Goal: Information Seeking & Learning: Check status

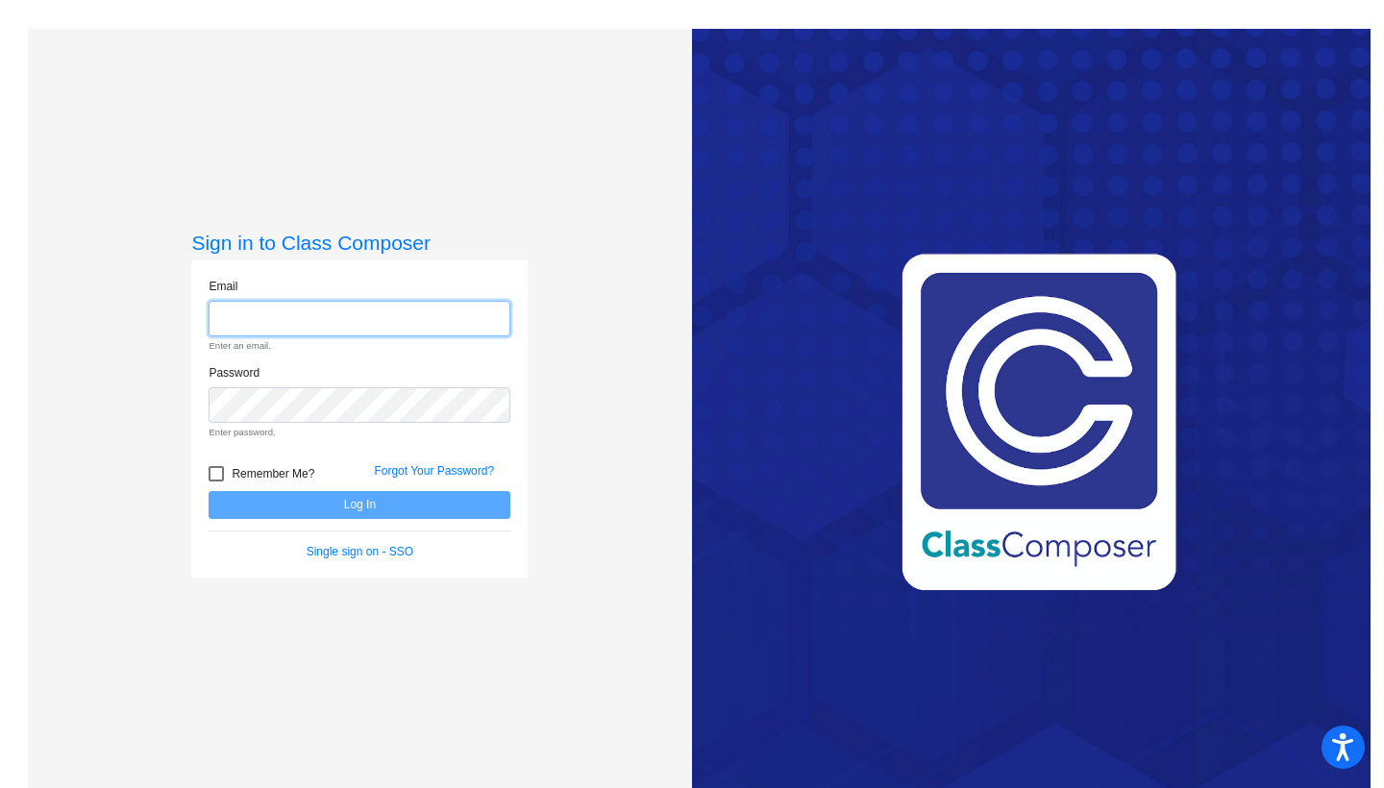
type input "[EMAIL_ADDRESS][DOMAIN_NAME]"
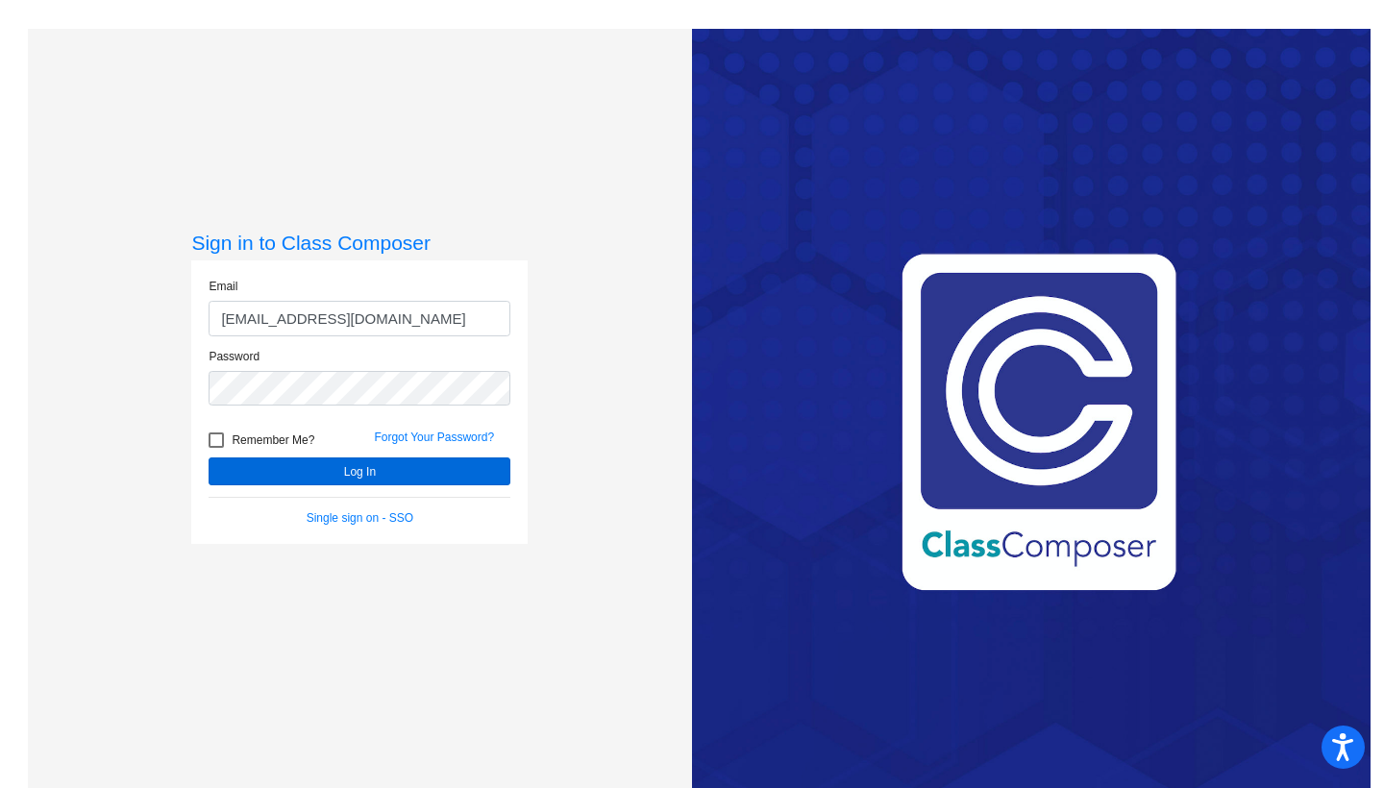
click at [356, 476] on button "Log In" at bounding box center [360, 471] width 302 height 28
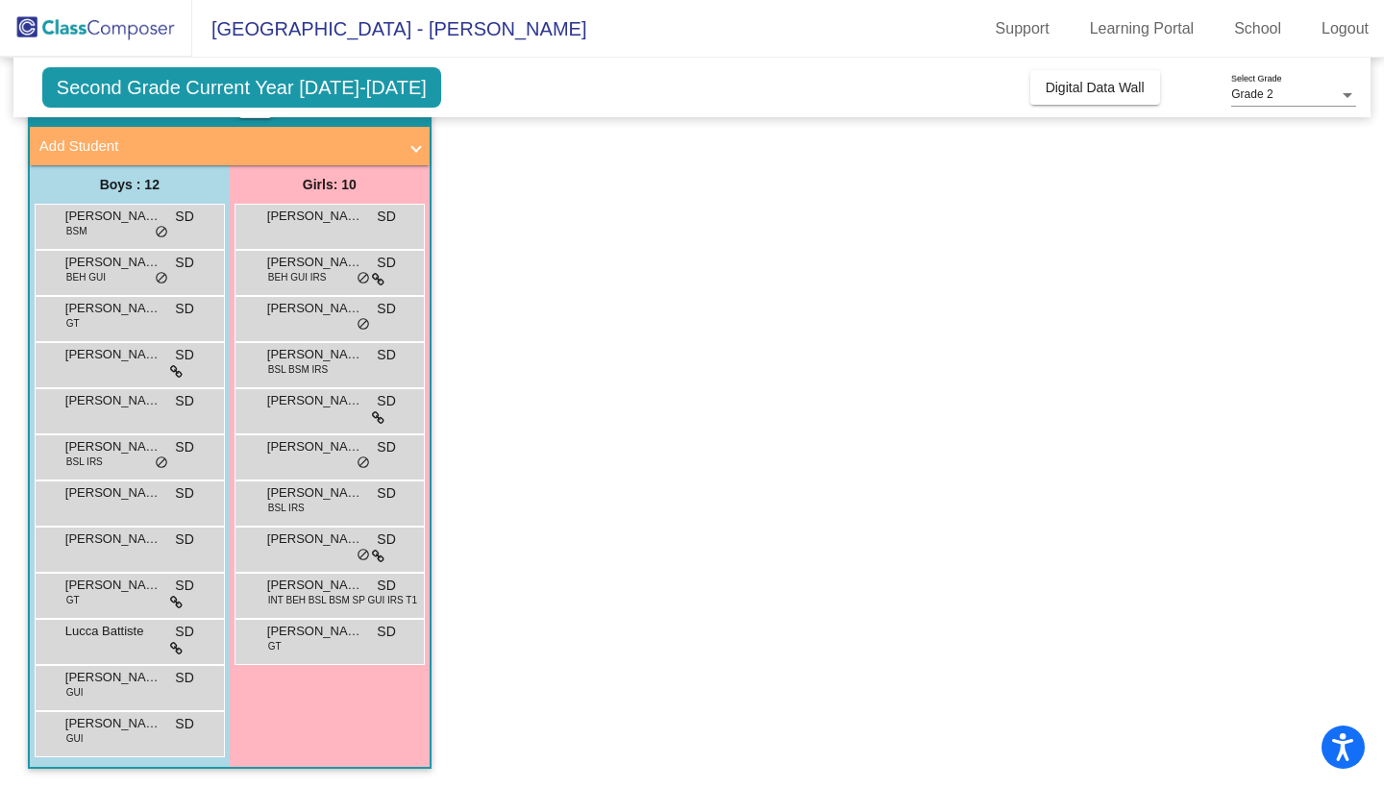
scroll to position [104, 0]
click at [121, 647] on div "Lucca Battiste SD lock do_not_disturb_alt" at bounding box center [128, 639] width 184 height 39
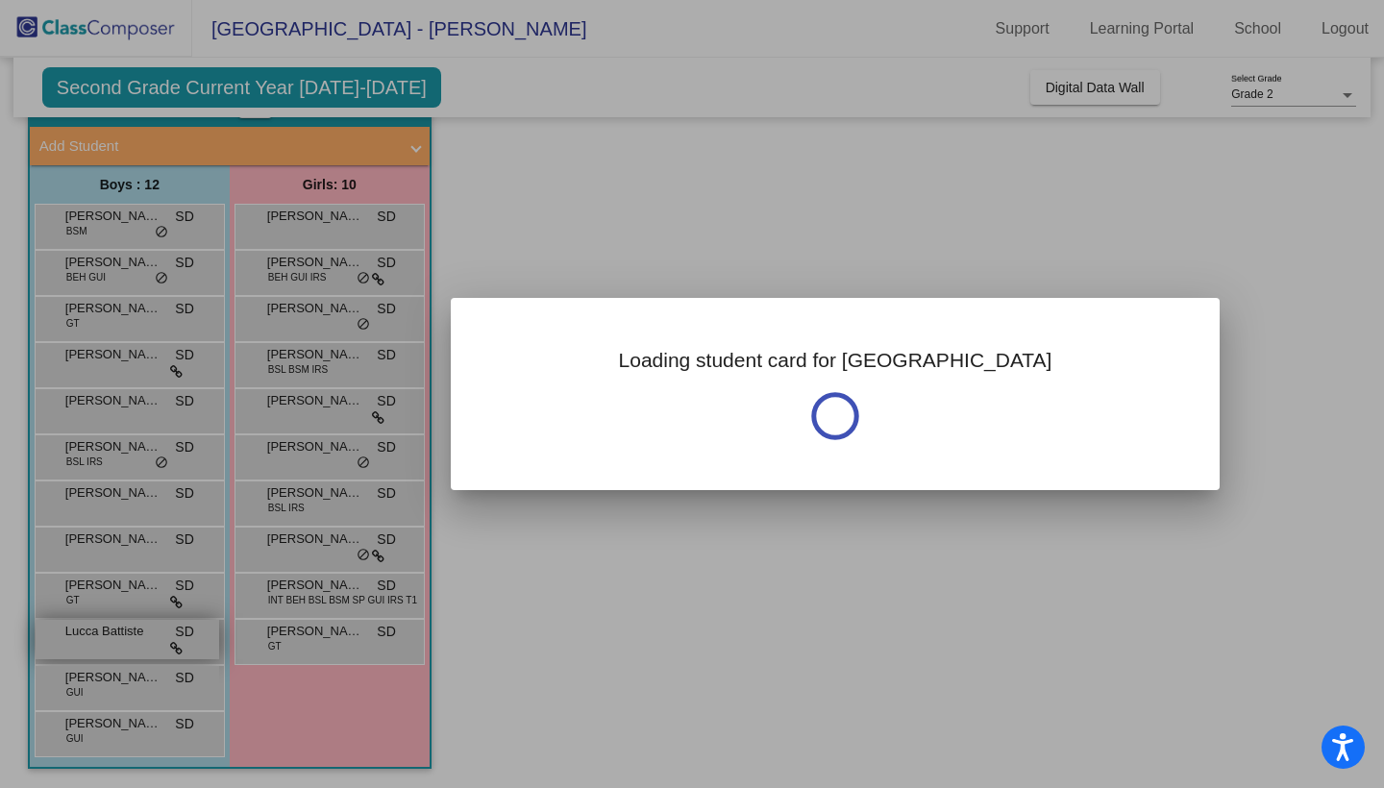
click at [121, 647] on div at bounding box center [692, 394] width 1384 height 788
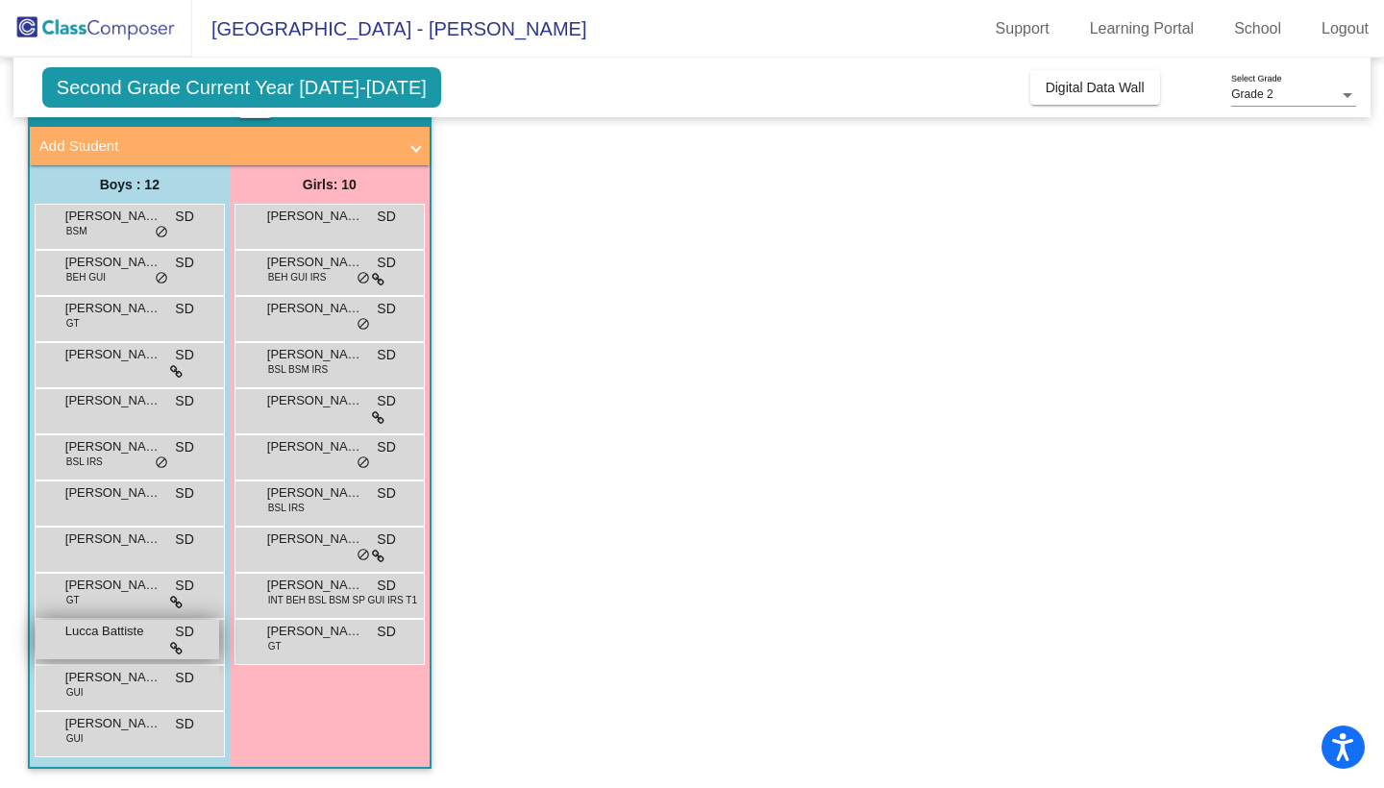
click at [121, 647] on div "Lucca Battiste SD lock do_not_disturb_alt" at bounding box center [128, 639] width 184 height 39
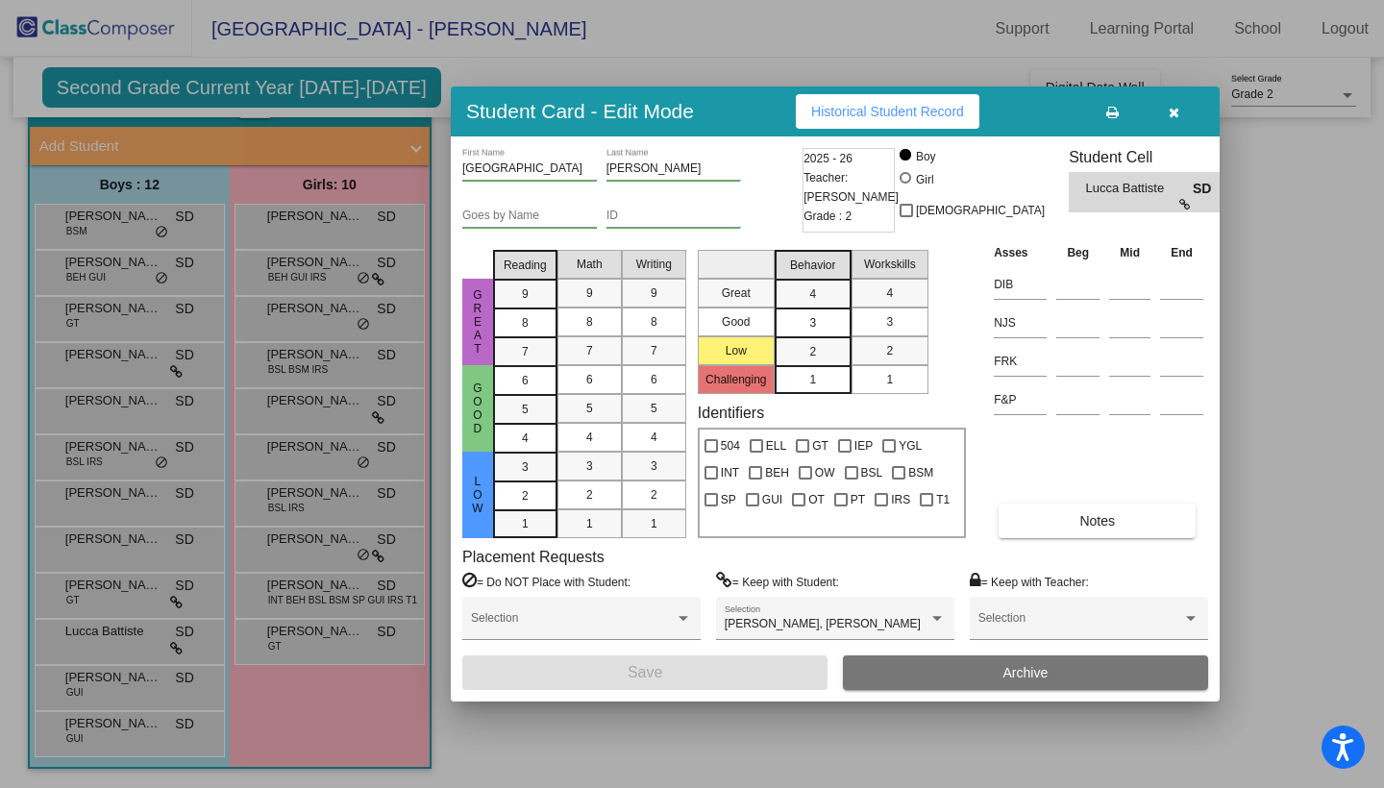
click at [889, 122] on button "Historical Student Record" at bounding box center [888, 111] width 184 height 35
click at [873, 112] on span "Historical Student Record" at bounding box center [887, 111] width 153 height 15
click at [866, 106] on span "Historical Student Record" at bounding box center [887, 111] width 153 height 15
click at [918, 119] on button "Historical Student Record" at bounding box center [888, 111] width 184 height 35
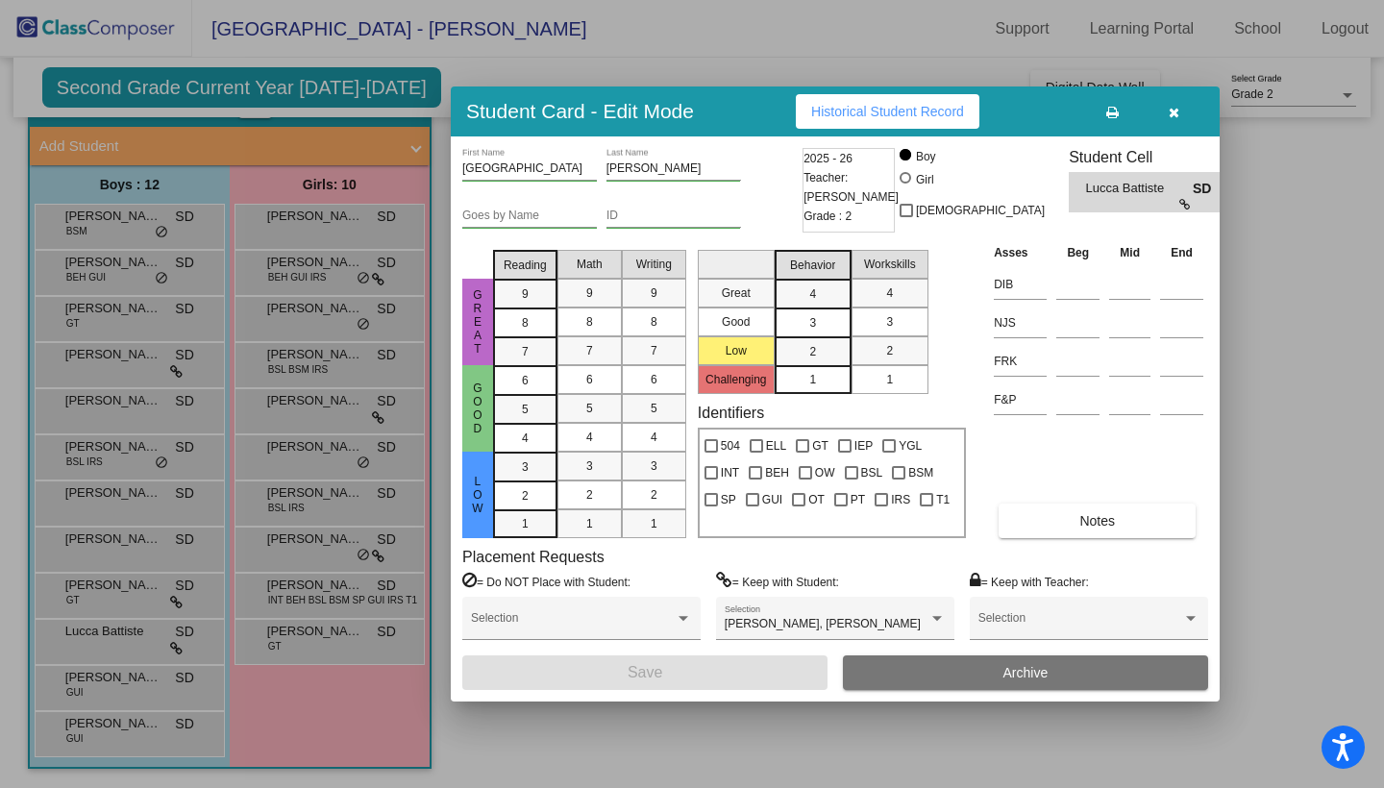
click at [106, 680] on div at bounding box center [692, 394] width 1384 height 788
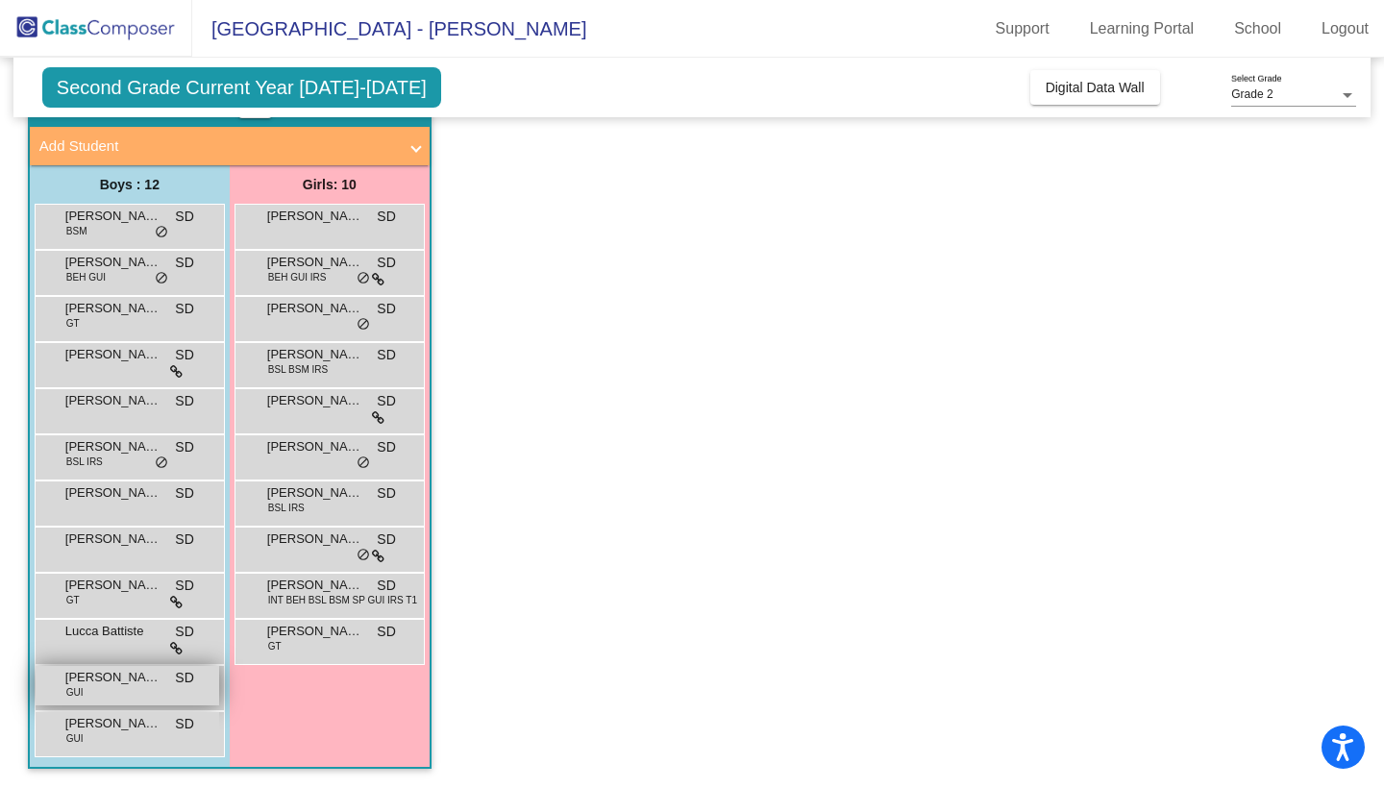
click at [134, 679] on span "[PERSON_NAME]" at bounding box center [113, 677] width 96 height 19
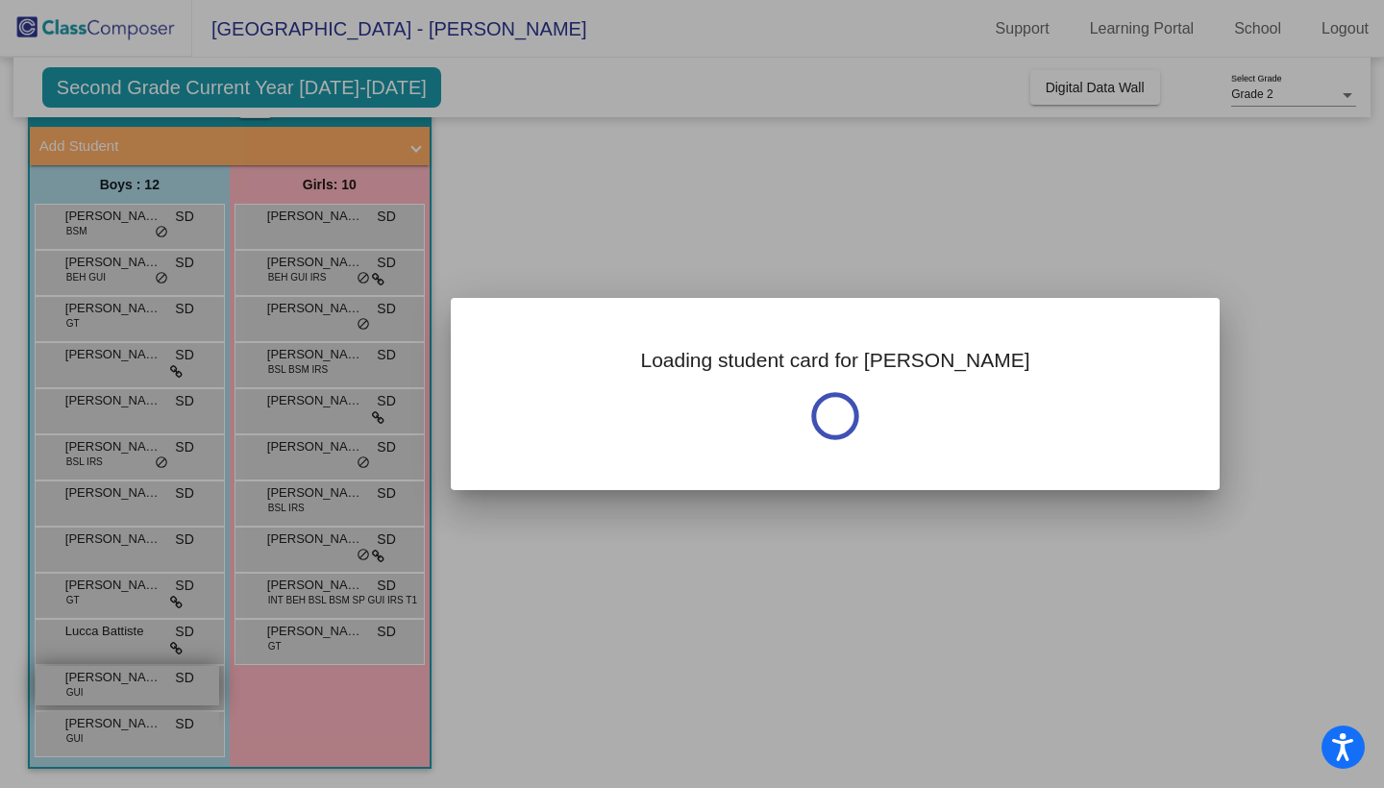
click at [134, 679] on div at bounding box center [692, 394] width 1384 height 788
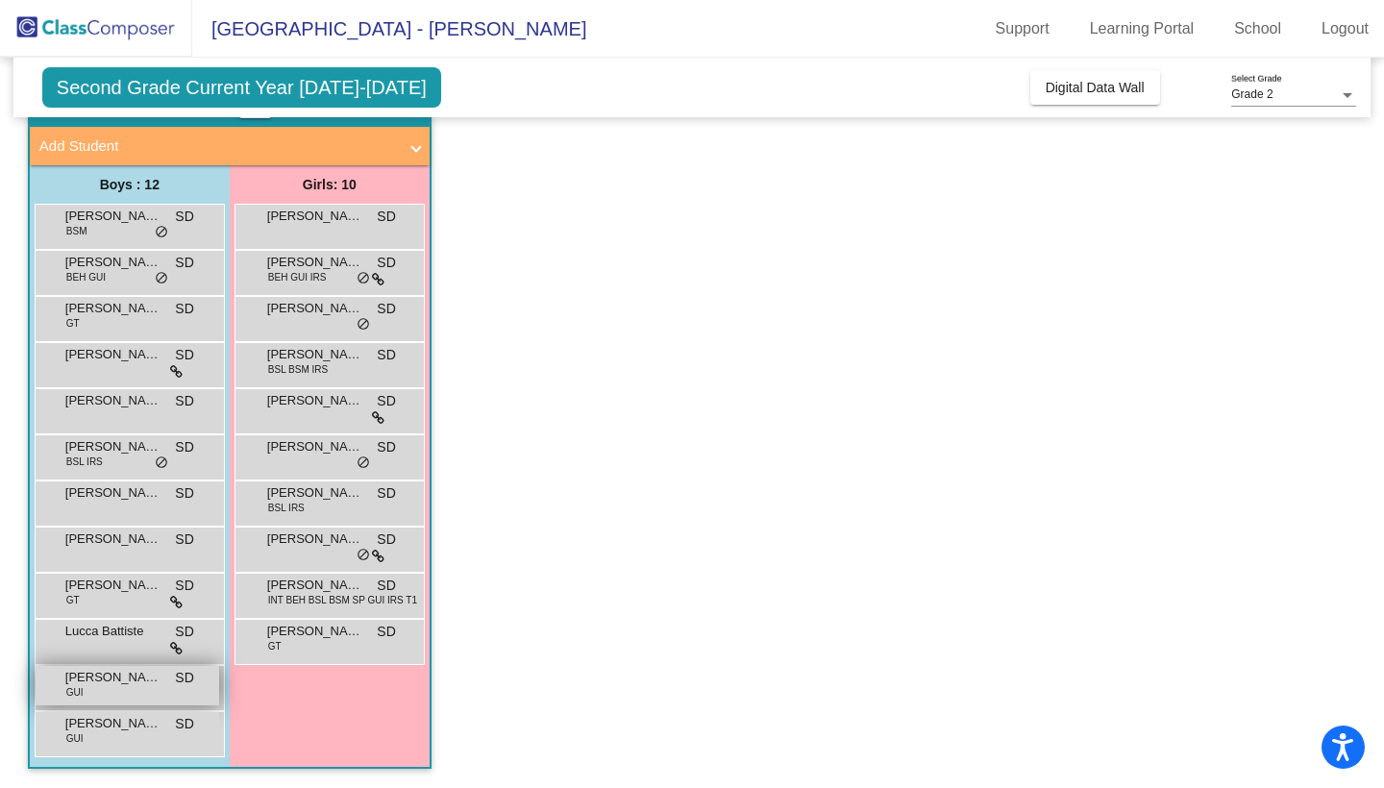
click at [134, 679] on span "[PERSON_NAME]" at bounding box center [113, 677] width 96 height 19
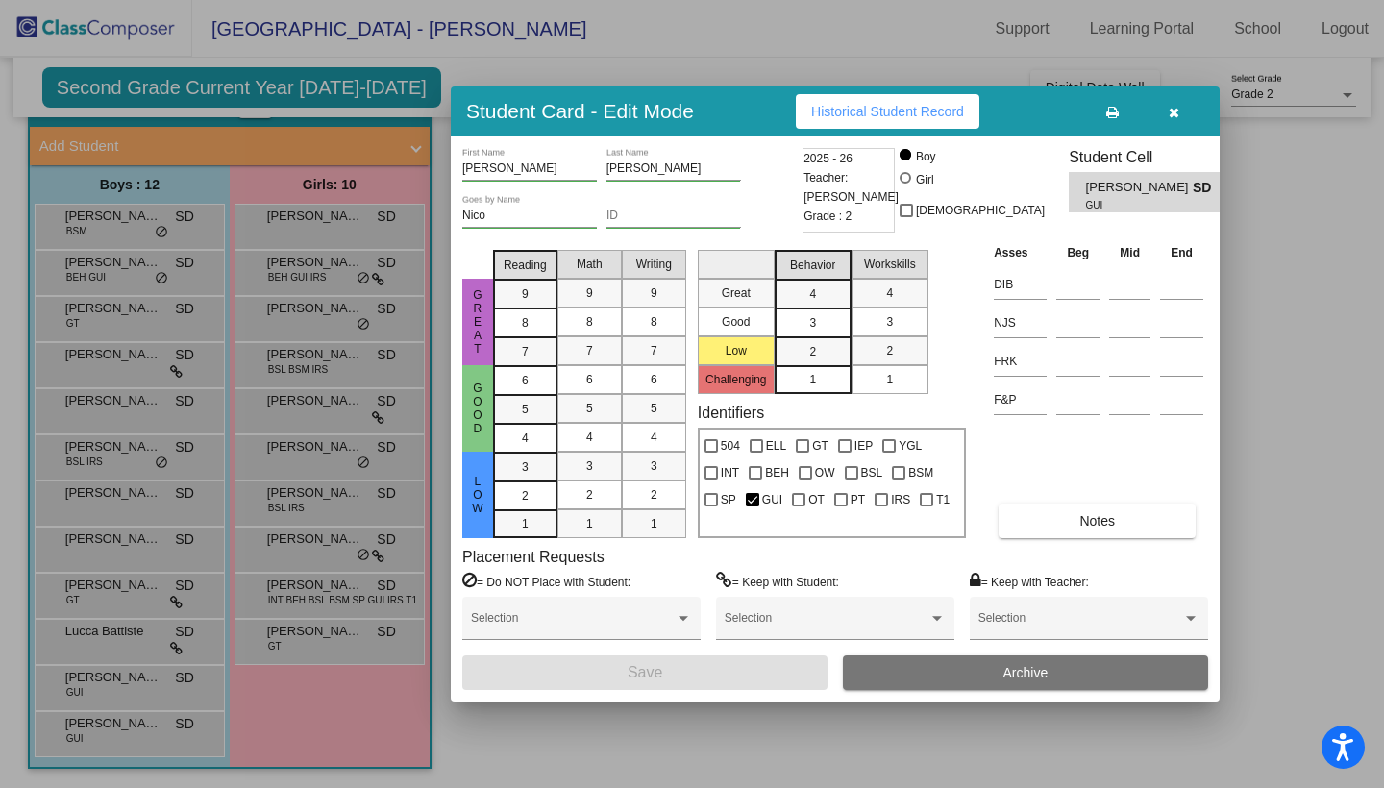
click at [869, 106] on span "Historical Student Record" at bounding box center [887, 111] width 153 height 15
click at [325, 556] on div at bounding box center [692, 394] width 1384 height 788
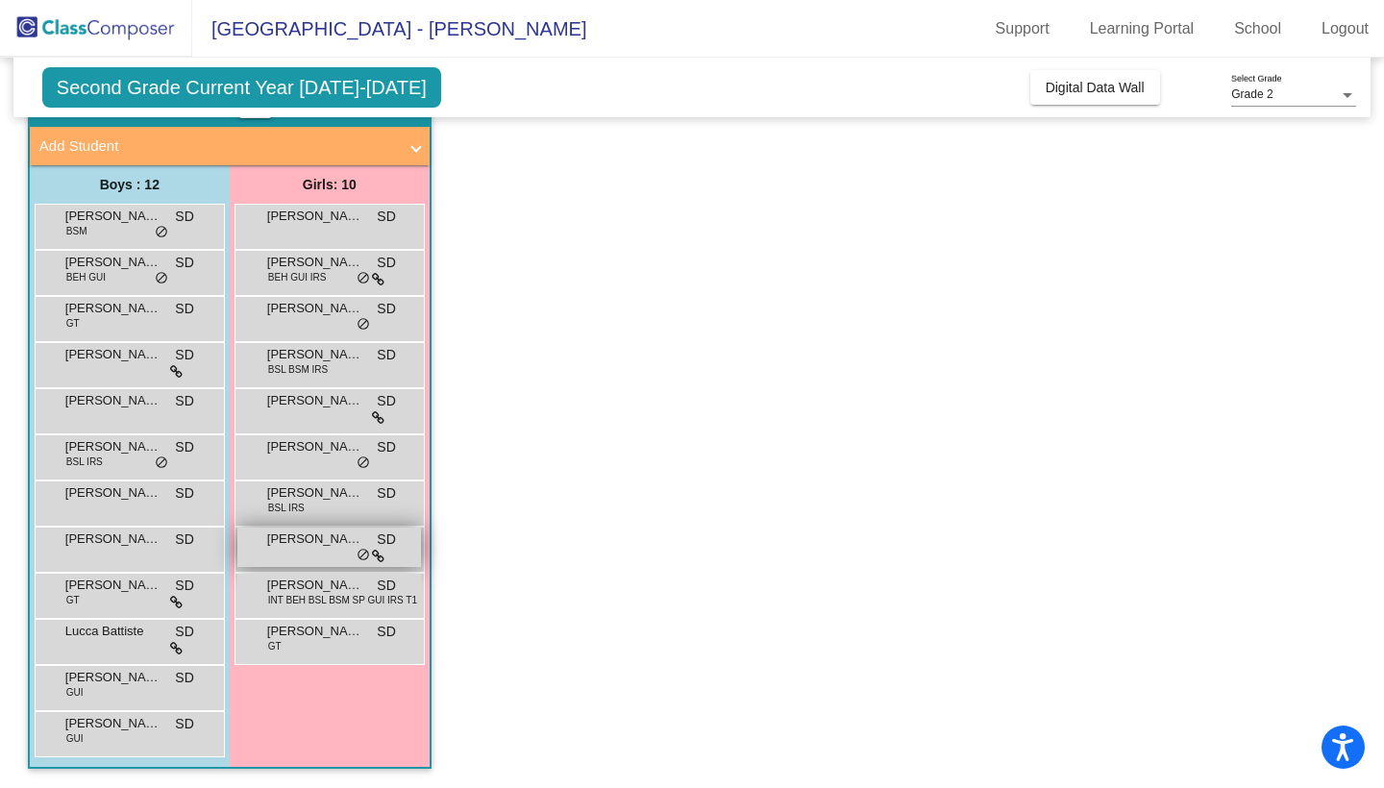
click at [325, 549] on div "[PERSON_NAME] SD lock do_not_disturb_alt" at bounding box center [329, 547] width 184 height 39
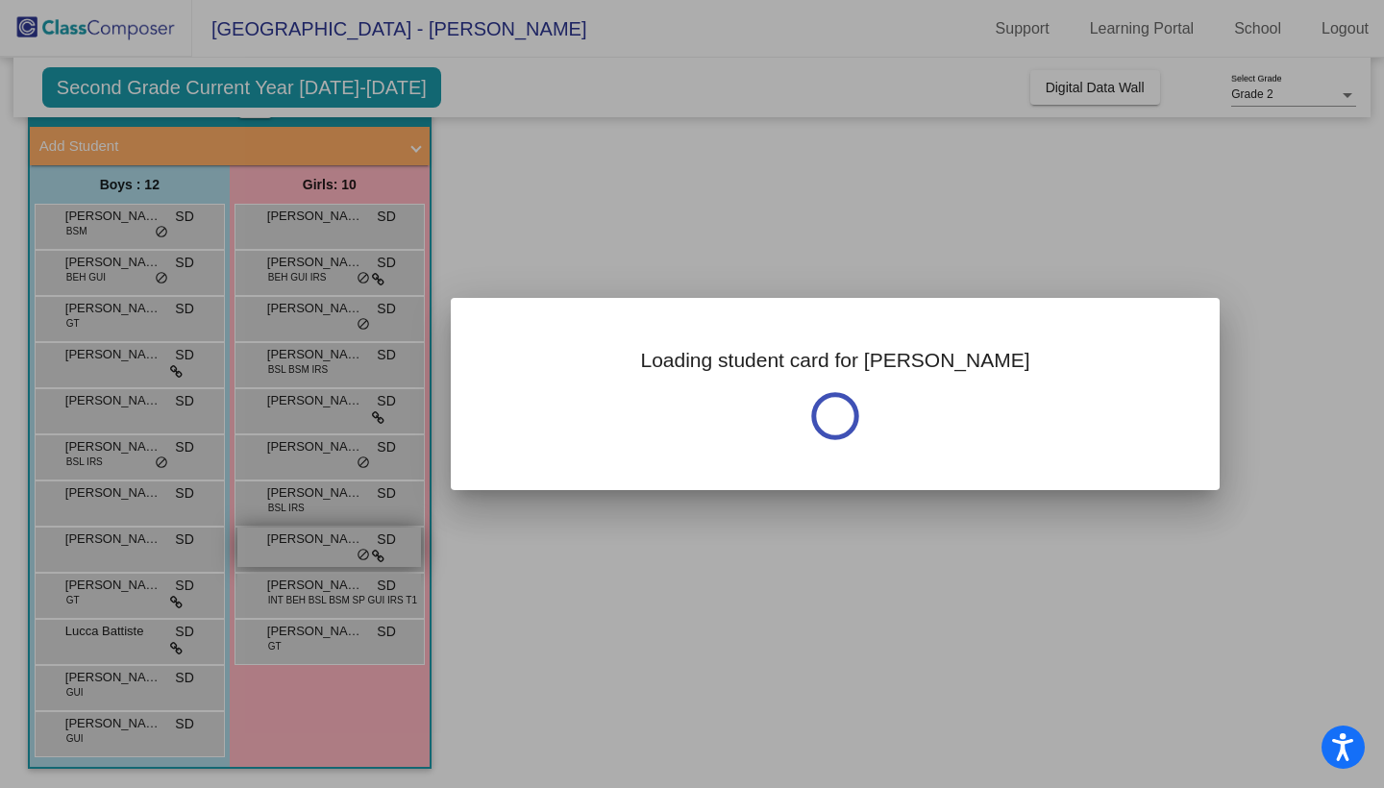
click at [325, 549] on div at bounding box center [692, 394] width 1384 height 788
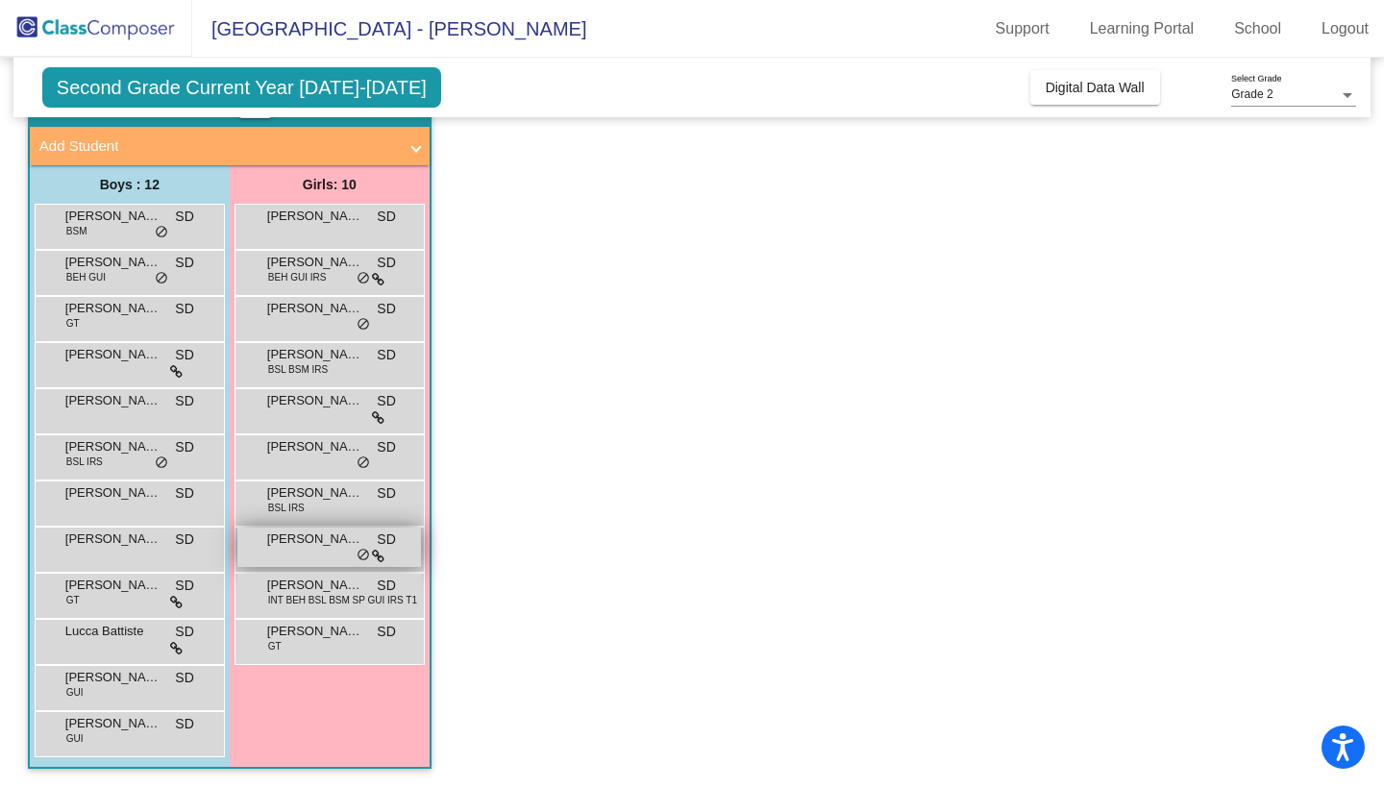
click at [325, 548] on div "[PERSON_NAME] SD lock do_not_disturb_alt" at bounding box center [329, 547] width 184 height 39
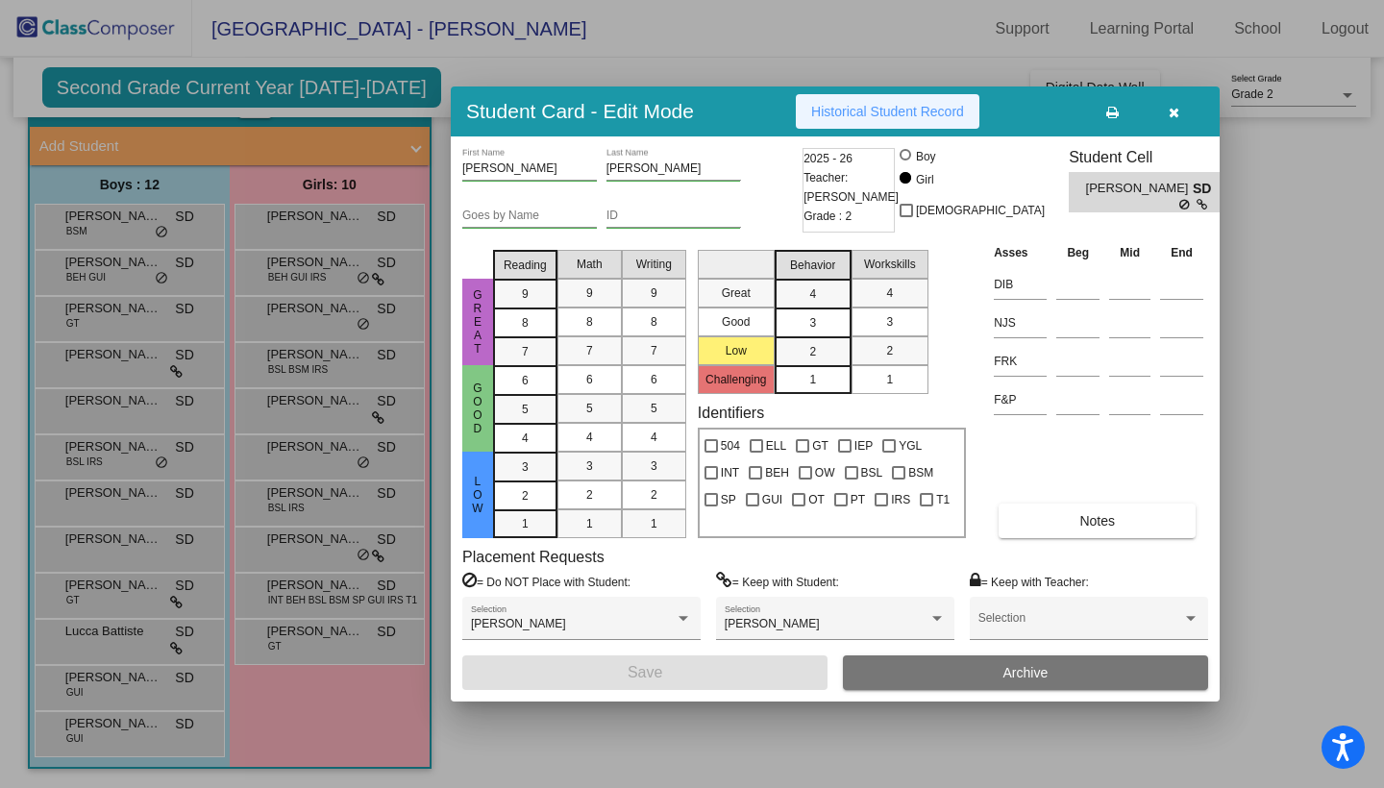
click at [905, 108] on span "Historical Student Record" at bounding box center [887, 111] width 153 height 15
click at [1172, 115] on icon "button" at bounding box center [1174, 112] width 11 height 13
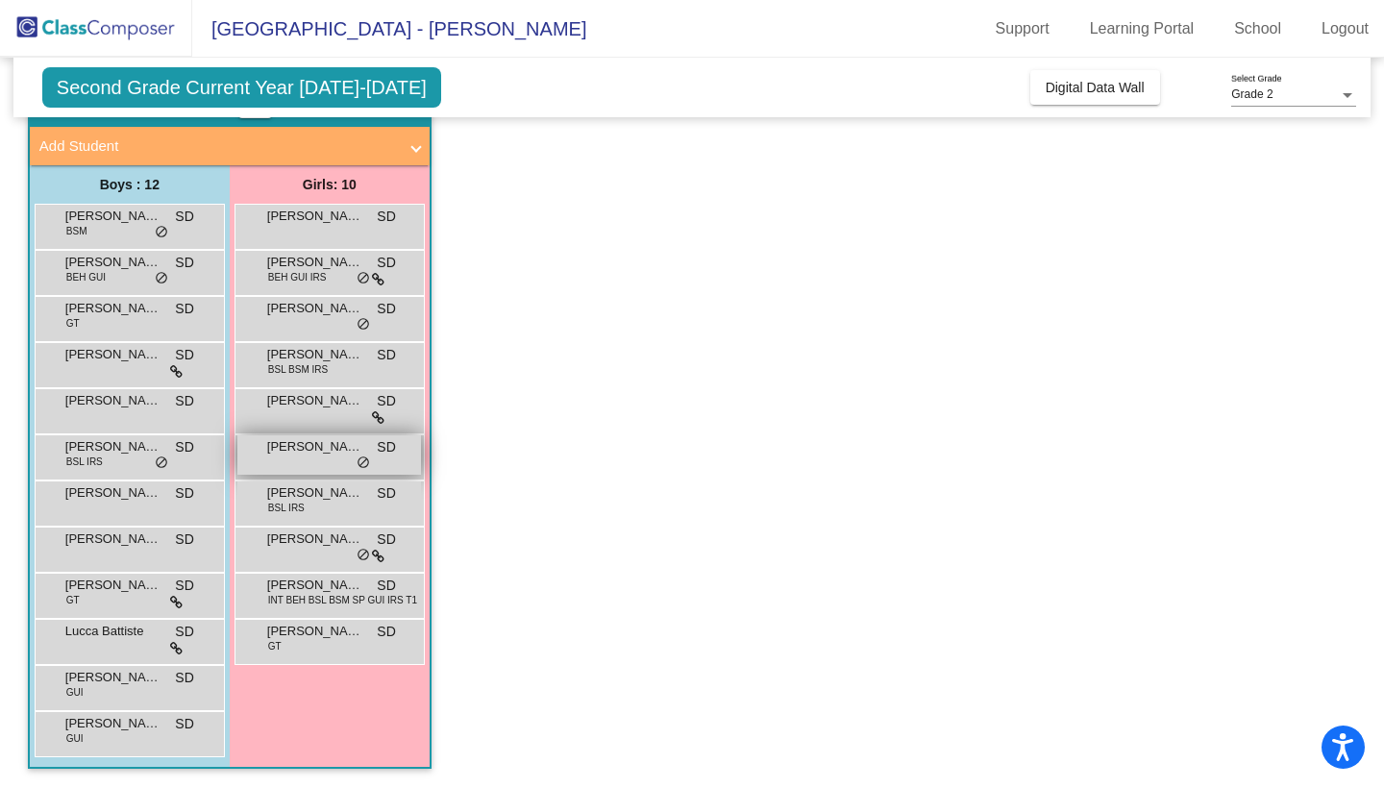
click at [310, 462] on div "[PERSON_NAME] SD lock do_not_disturb_alt" at bounding box center [329, 454] width 184 height 39
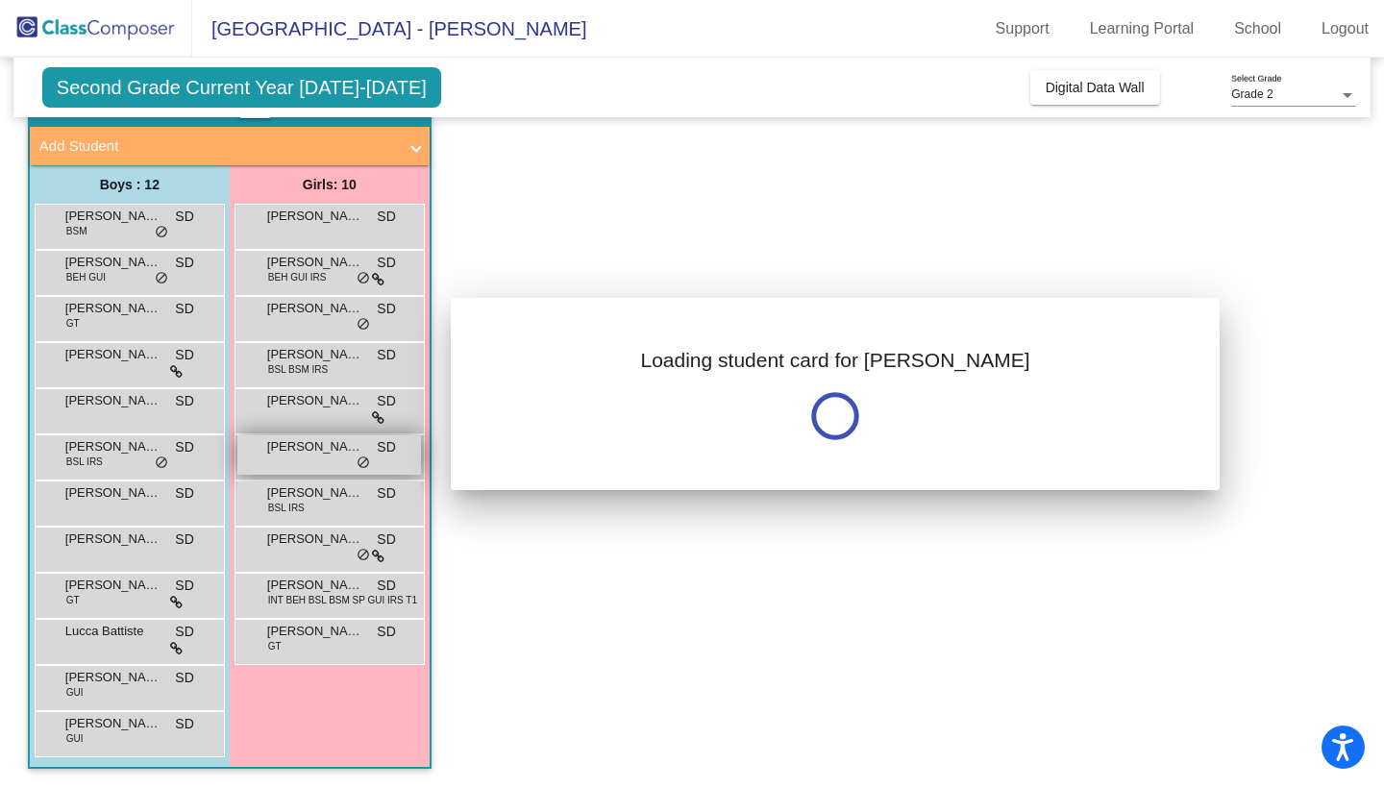
click at [310, 462] on div at bounding box center [692, 394] width 1384 height 788
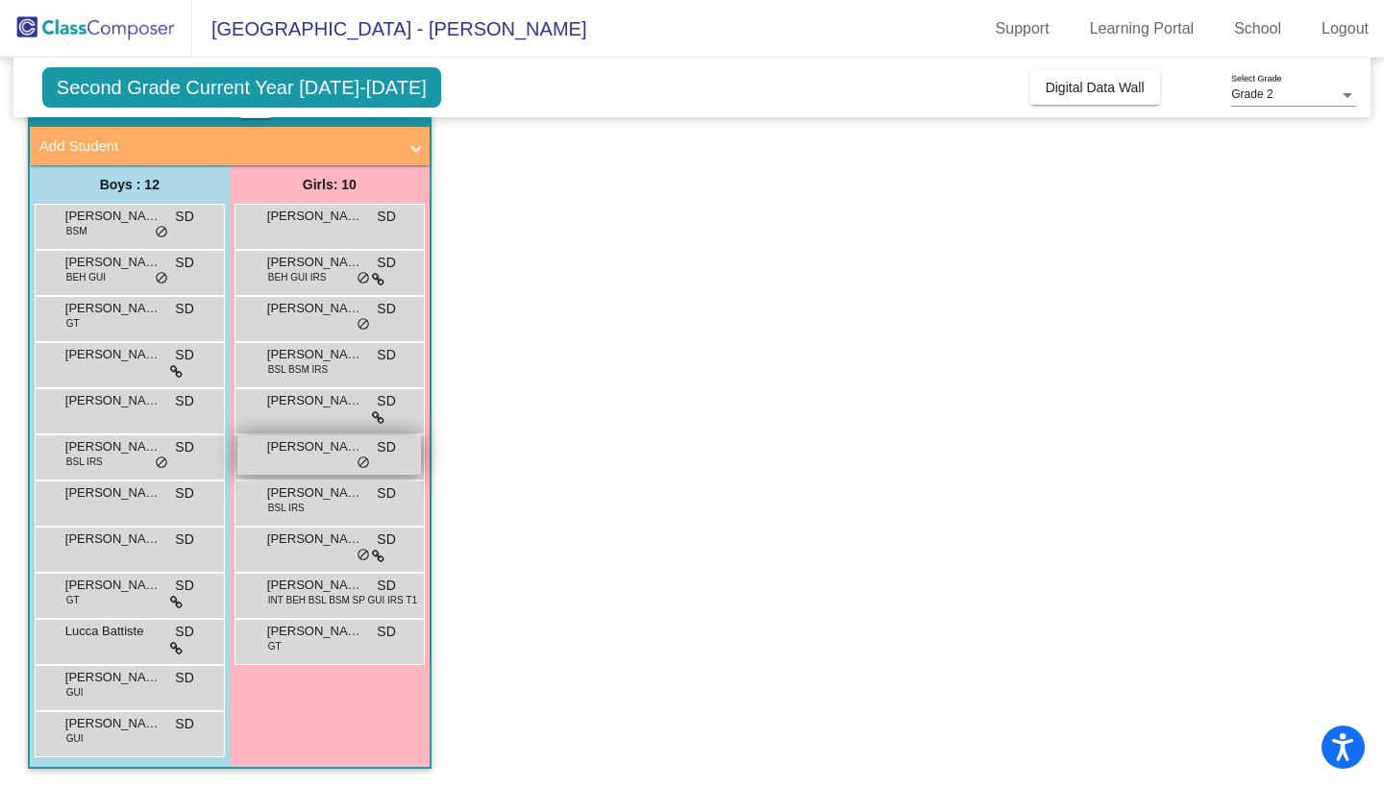
click at [311, 451] on span "[PERSON_NAME]" at bounding box center [315, 446] width 96 height 19
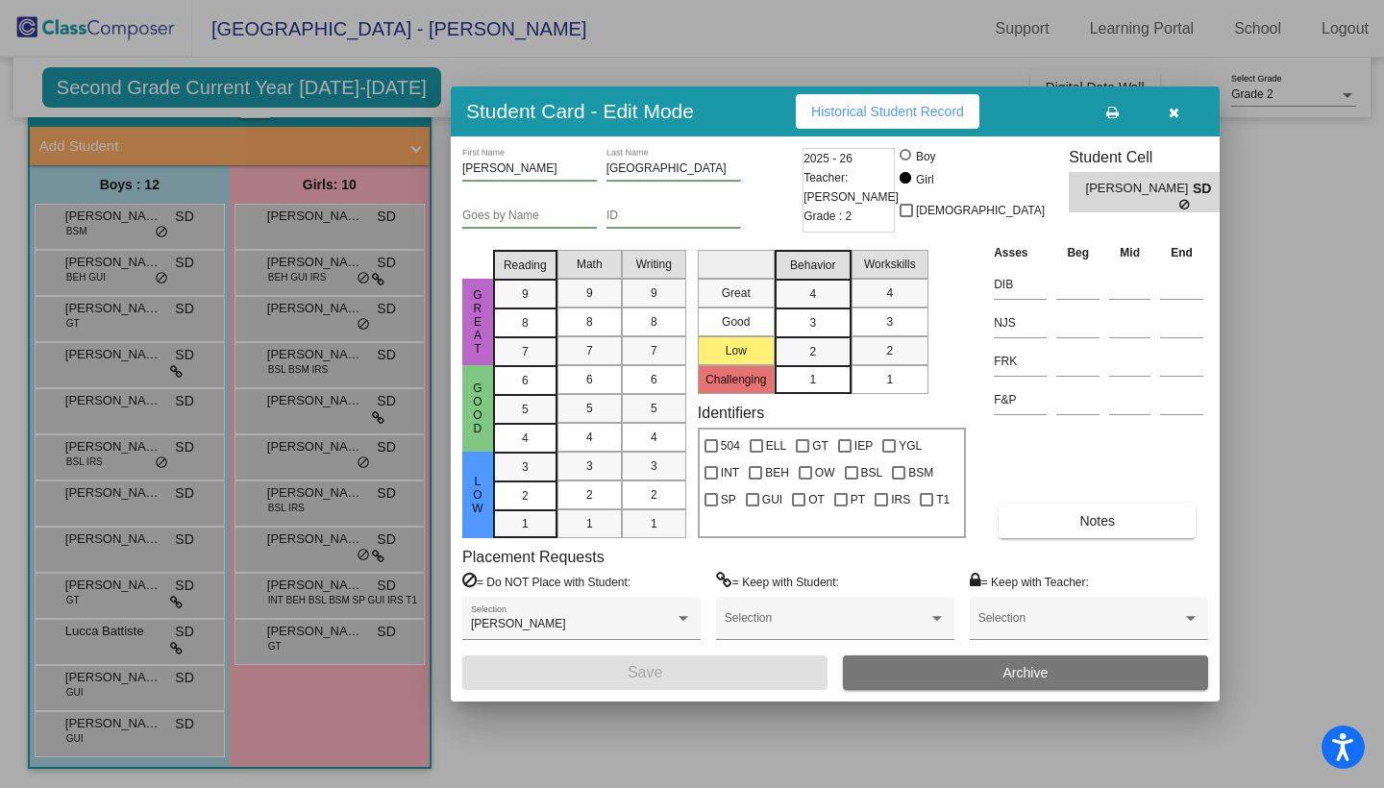
click at [887, 105] on span "Historical Student Record" at bounding box center [887, 111] width 153 height 15
click at [1175, 114] on icon "button" at bounding box center [1174, 112] width 11 height 13
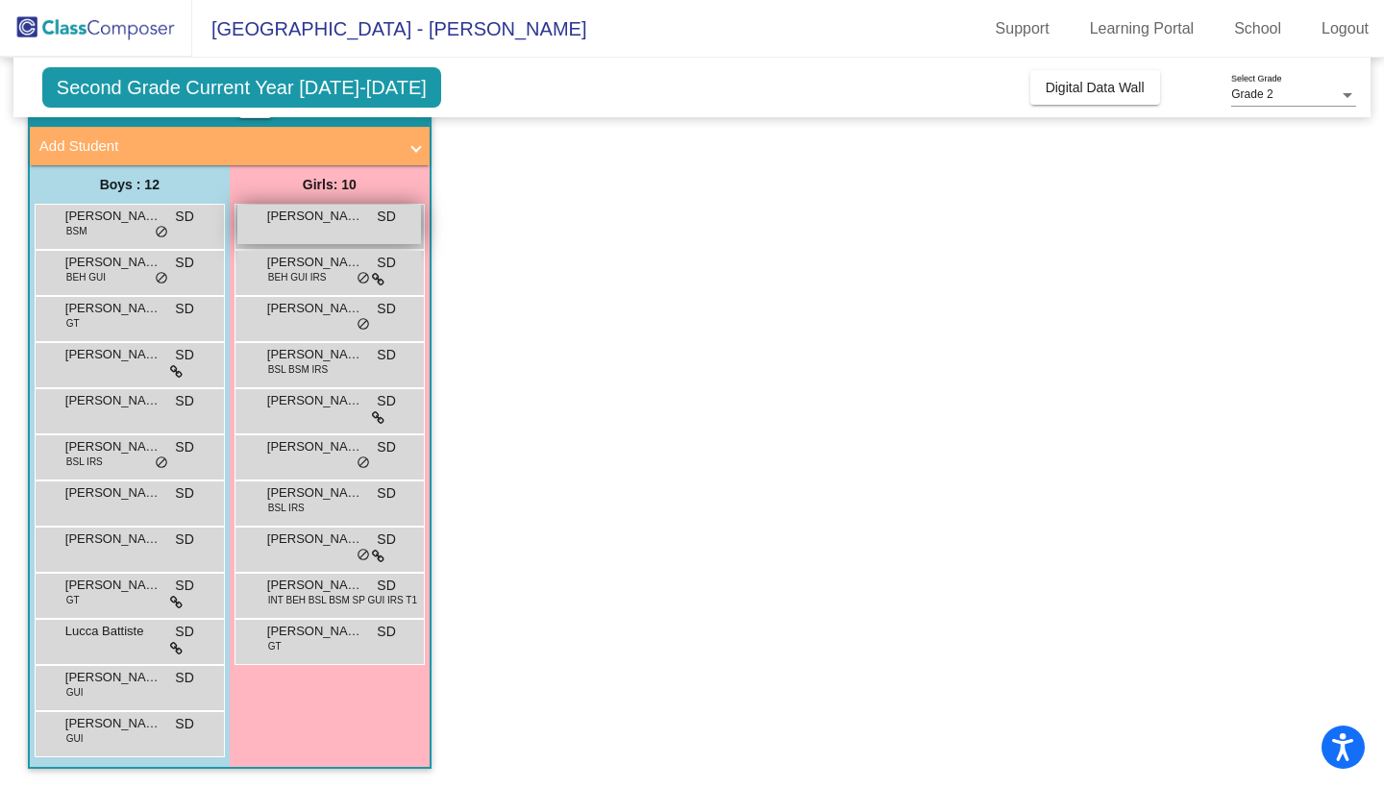
click at [341, 230] on div "[PERSON_NAME] SD lock do_not_disturb_alt" at bounding box center [329, 224] width 184 height 39
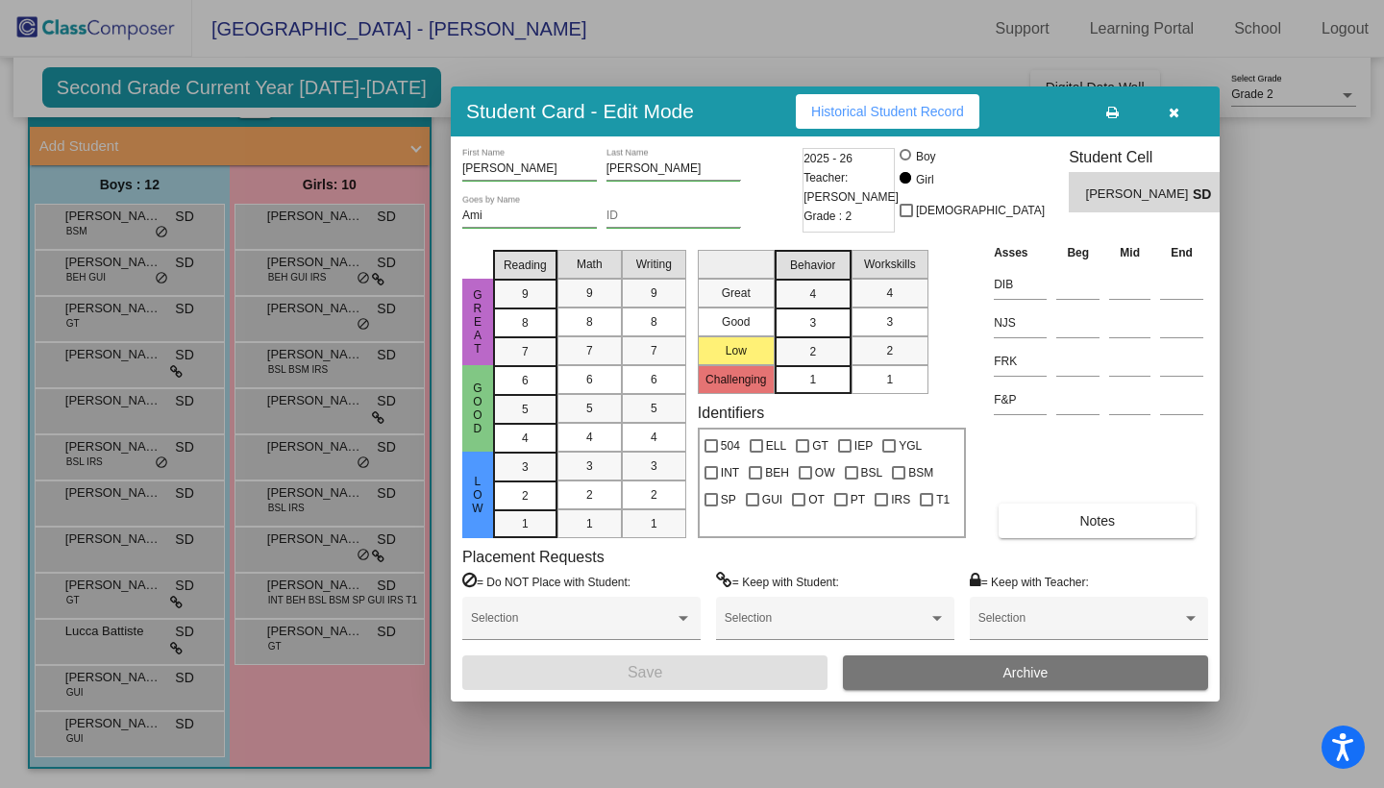
click at [874, 111] on span "Historical Student Record" at bounding box center [887, 111] width 153 height 15
click at [290, 501] on div at bounding box center [692, 394] width 1384 height 788
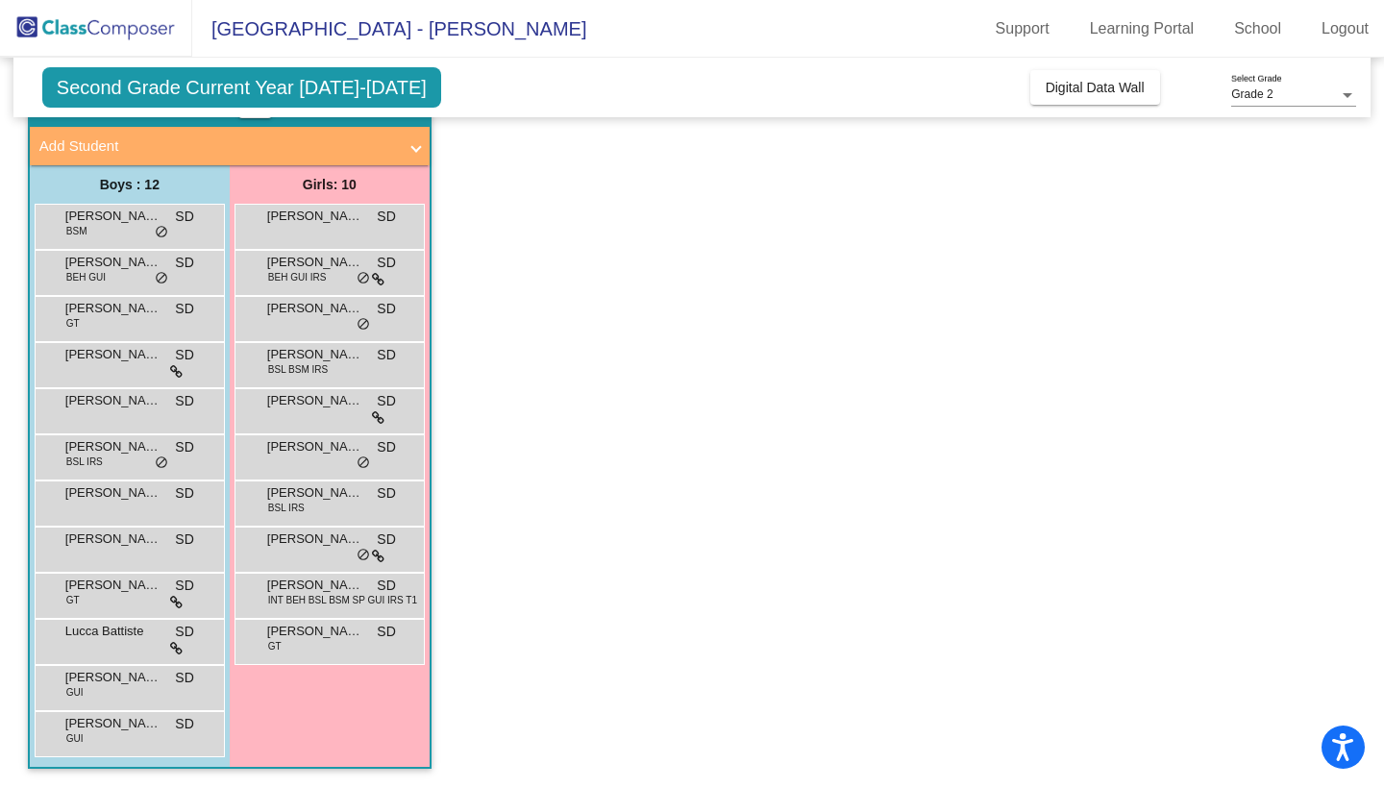
scroll to position [0, 0]
click at [328, 499] on span "[PERSON_NAME]" at bounding box center [315, 492] width 96 height 19
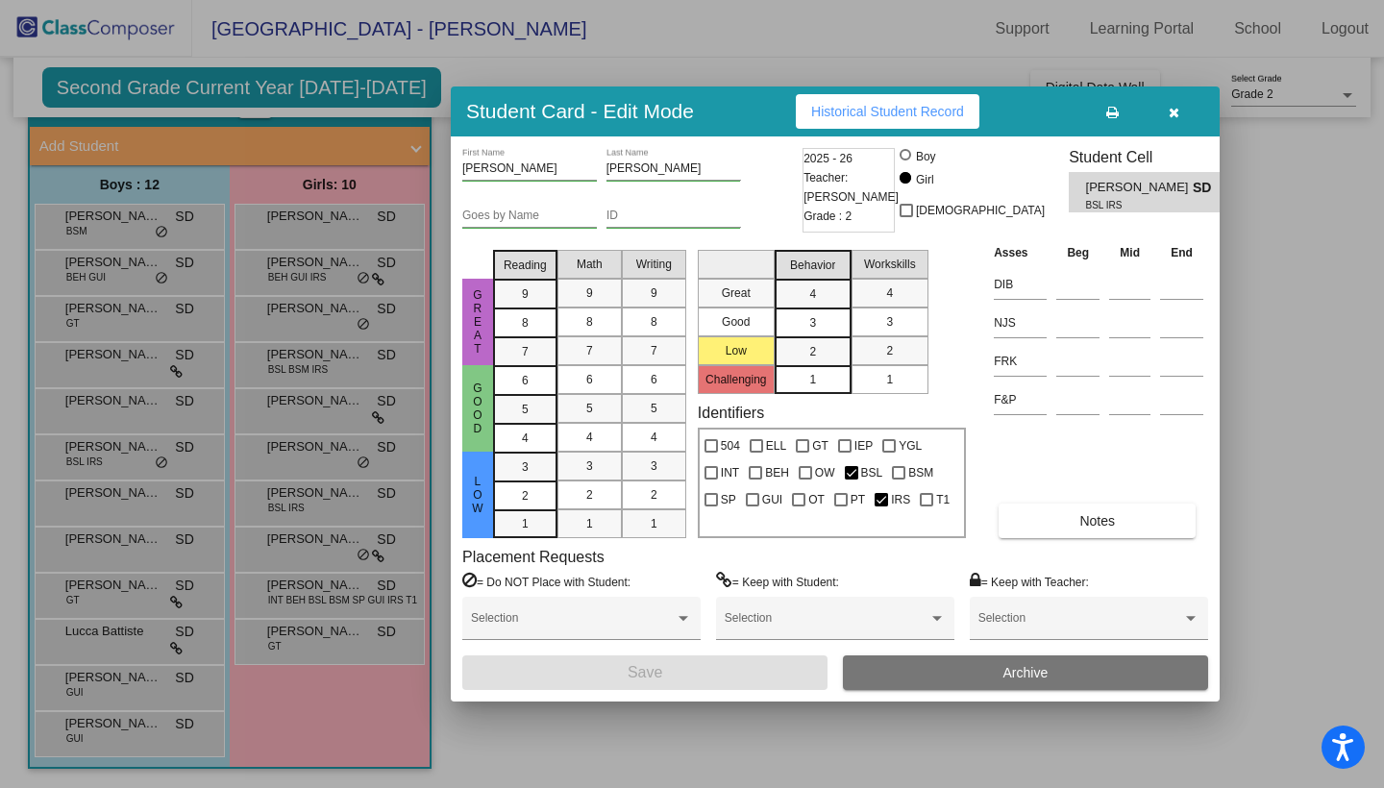
click at [876, 101] on button "Historical Student Record" at bounding box center [888, 111] width 184 height 35
click at [316, 364] on div at bounding box center [692, 394] width 1384 height 788
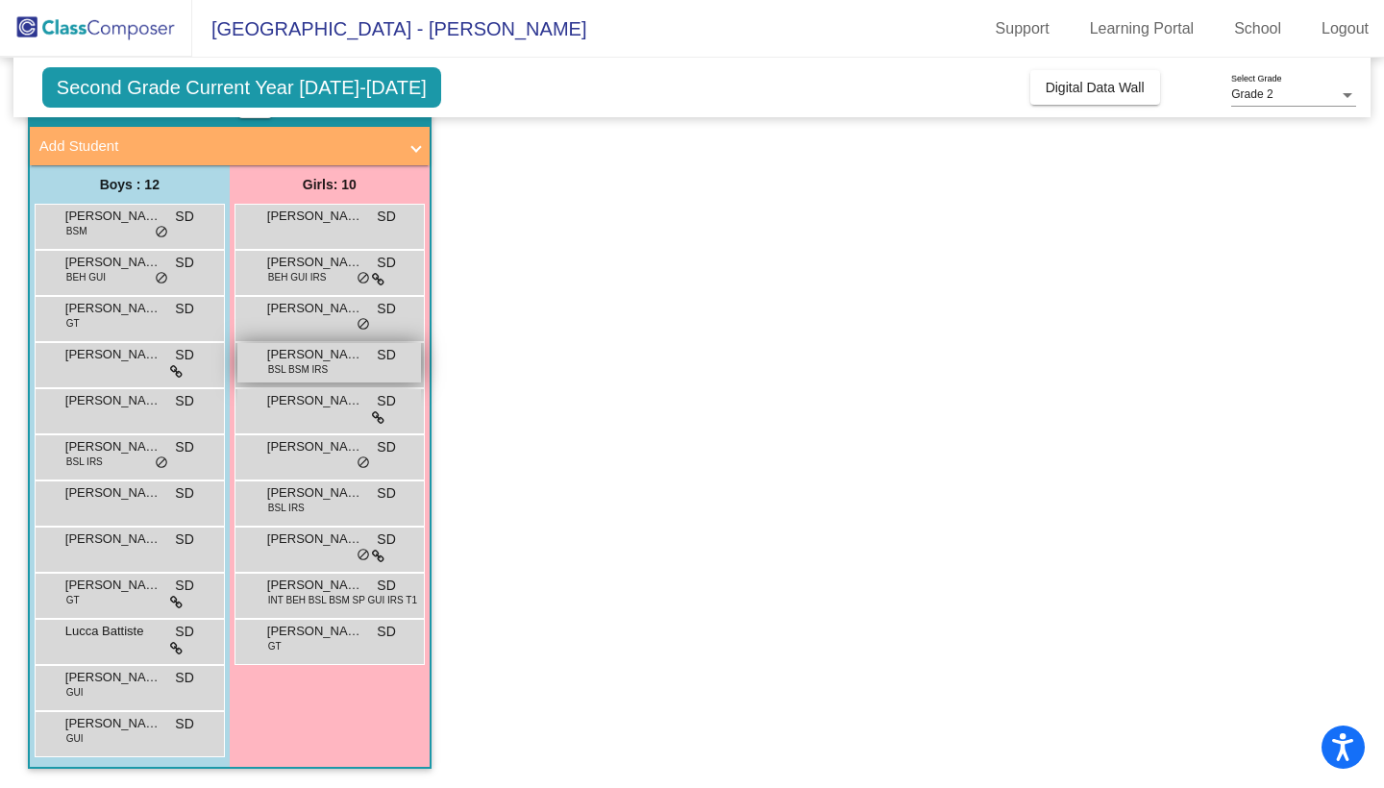
click at [330, 359] on span "[PERSON_NAME]" at bounding box center [315, 354] width 96 height 19
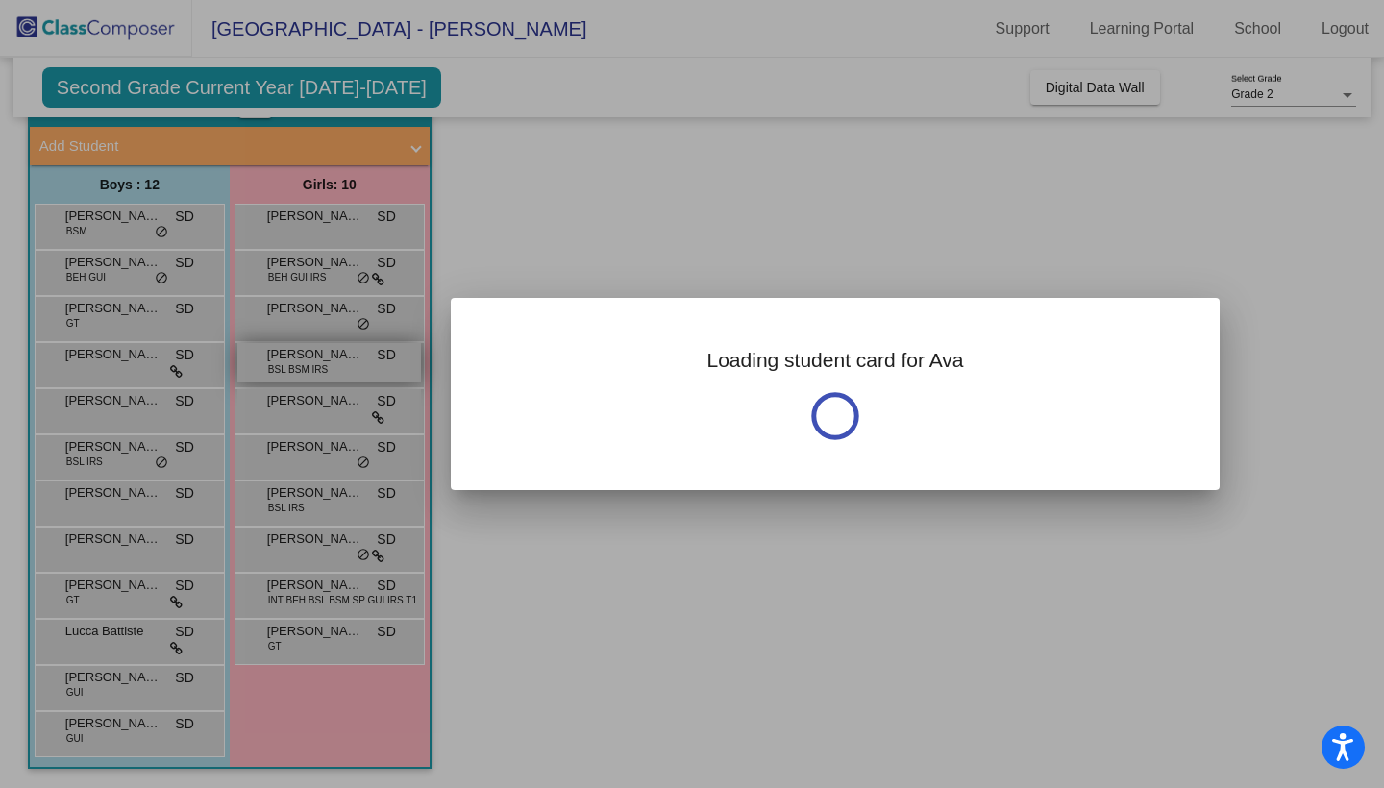
click at [330, 359] on div at bounding box center [692, 394] width 1384 height 788
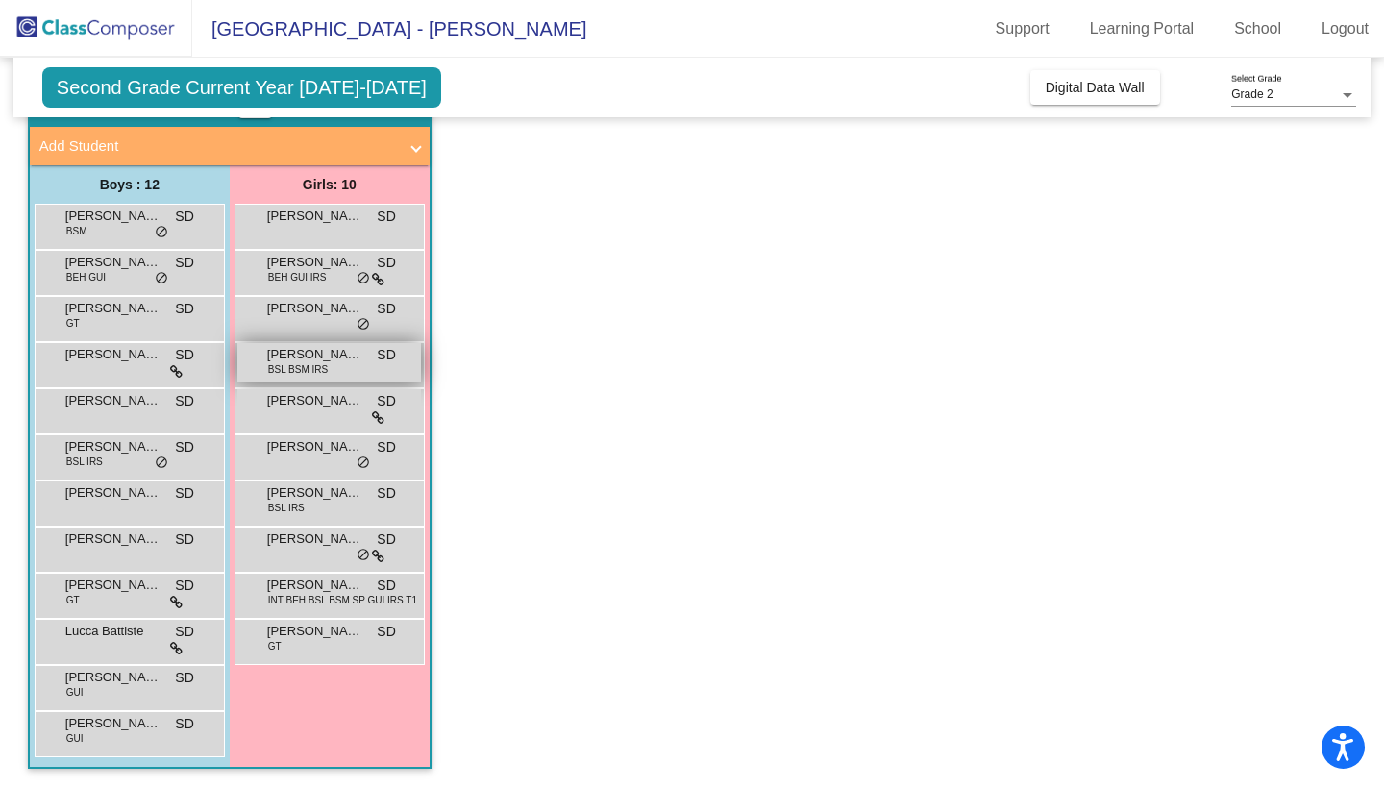
click at [330, 359] on span "[PERSON_NAME]" at bounding box center [315, 354] width 96 height 19
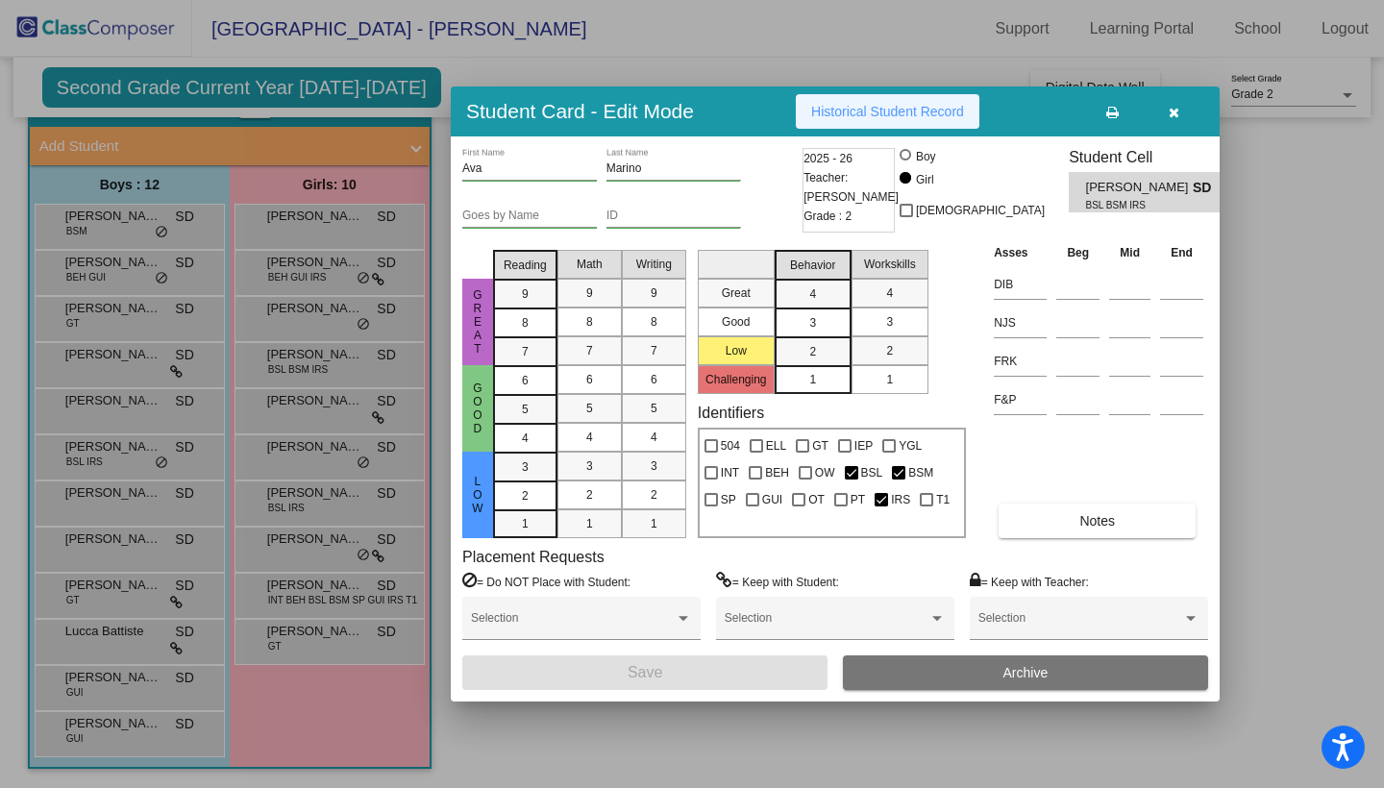
click at [877, 111] on span "Historical Student Record" at bounding box center [887, 111] width 153 height 15
click at [1178, 109] on icon "button" at bounding box center [1174, 112] width 11 height 13
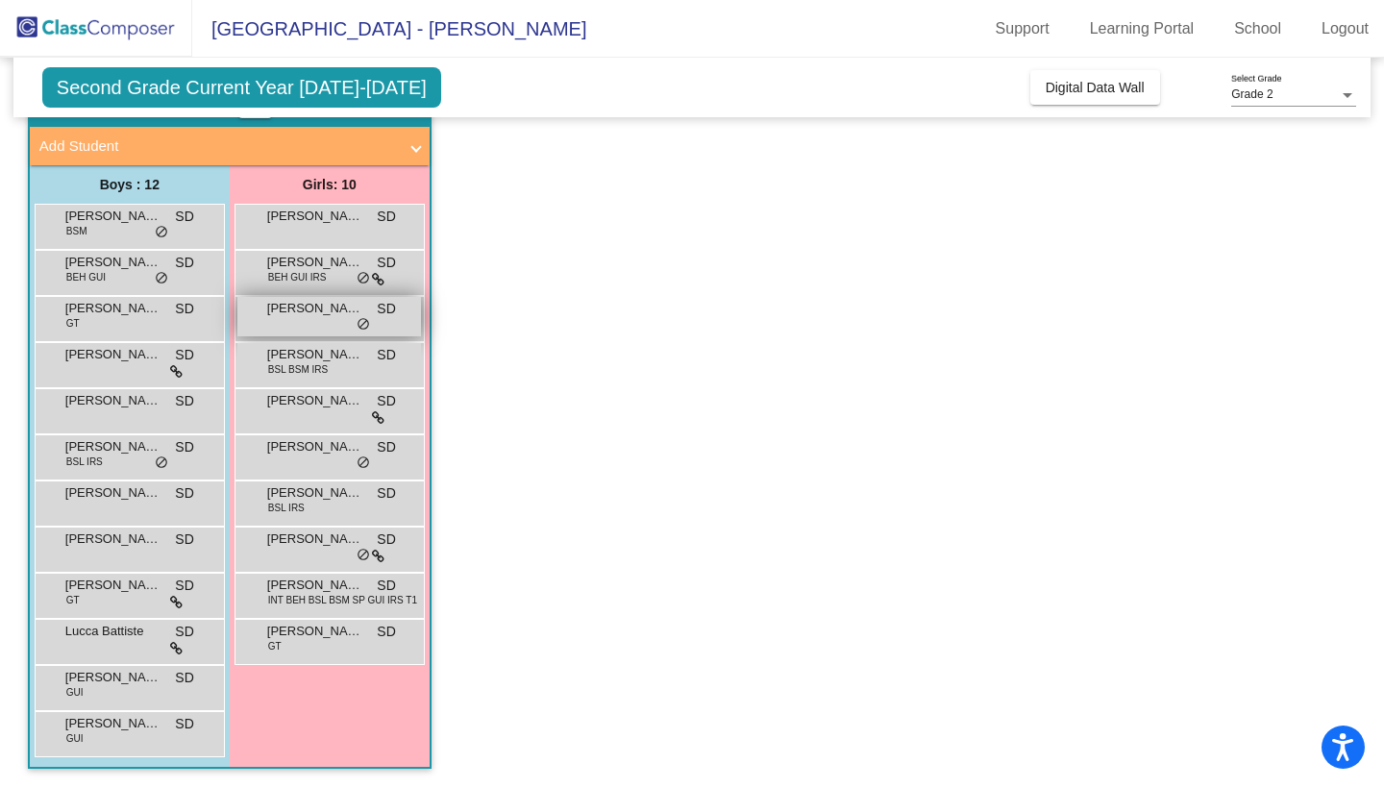
click at [332, 318] on div "[PERSON_NAME] SD lock do_not_disturb_alt" at bounding box center [329, 316] width 184 height 39
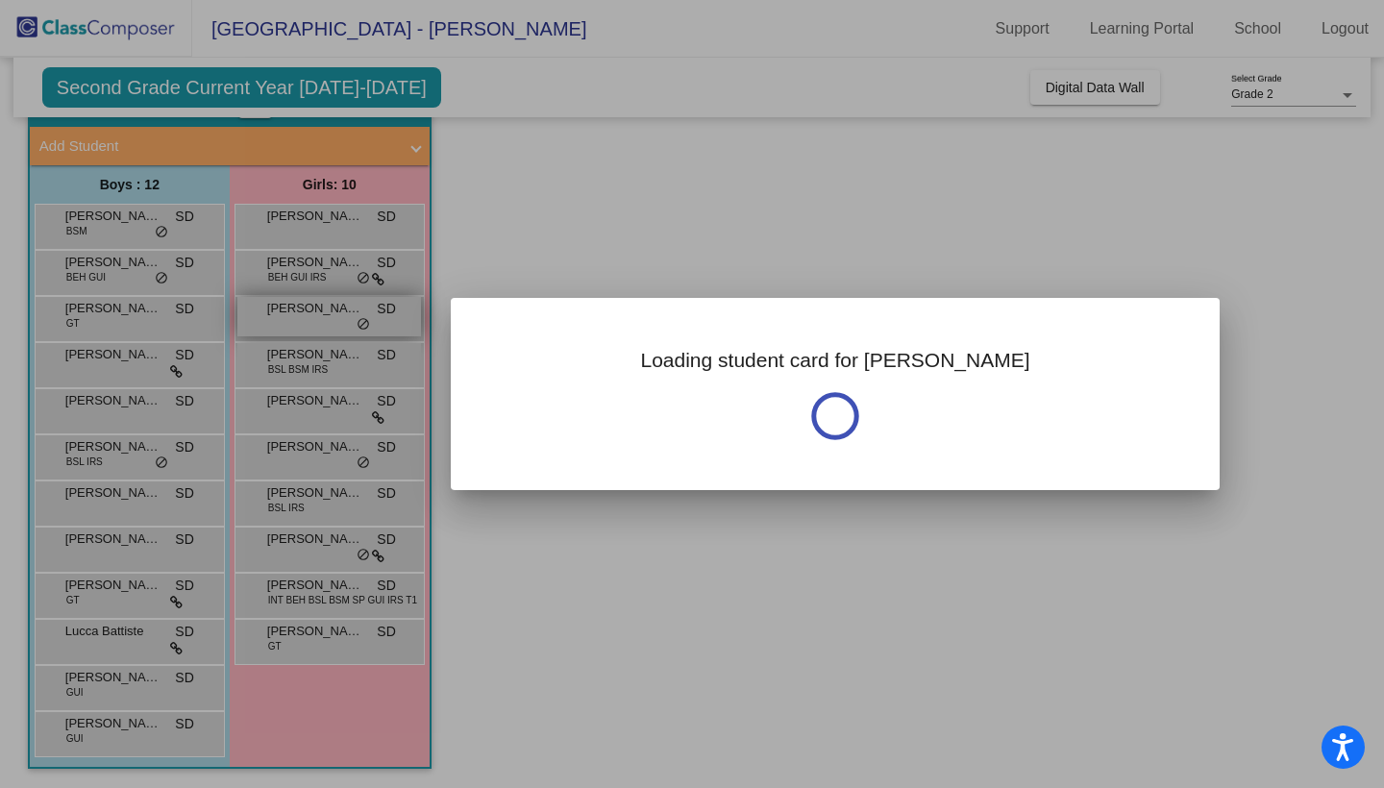
click at [332, 318] on div at bounding box center [692, 394] width 1384 height 788
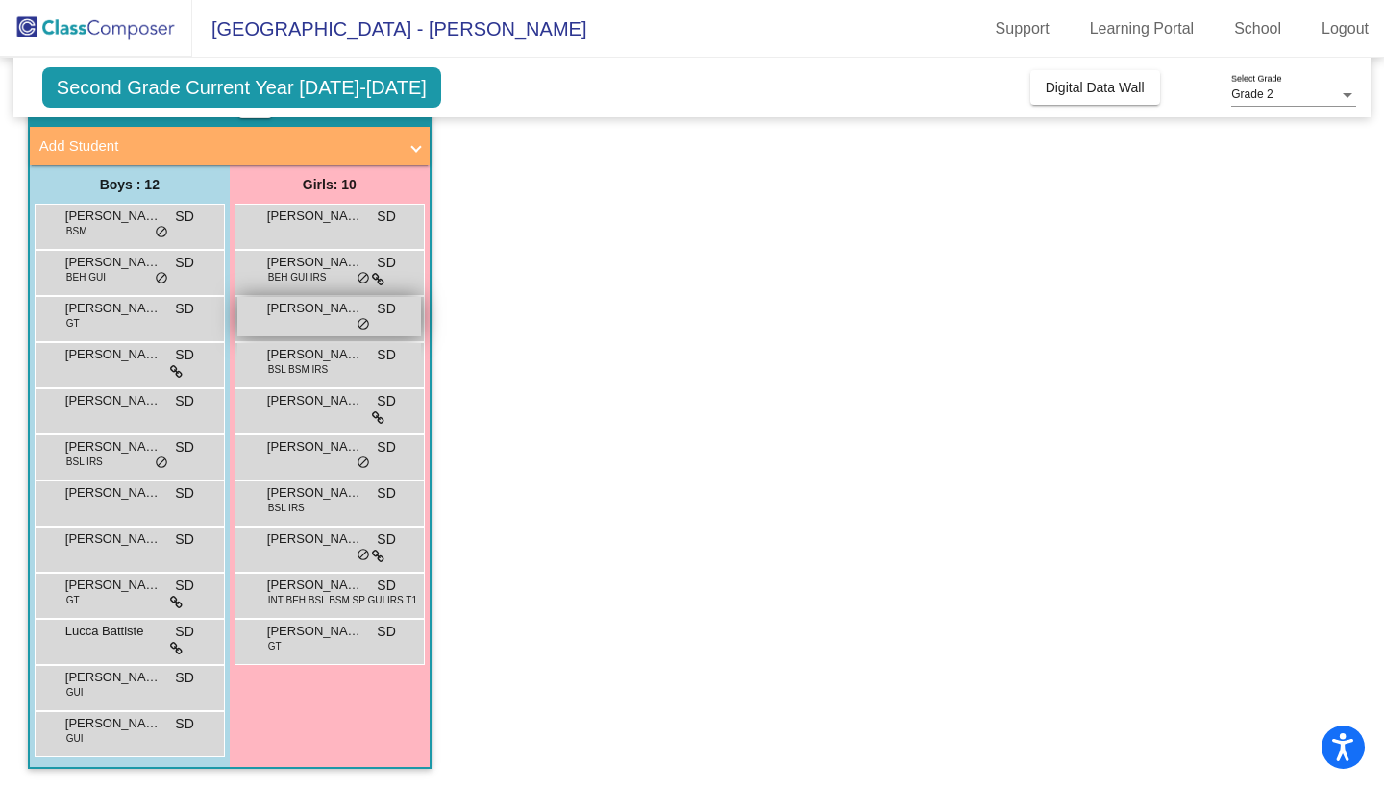
click at [332, 318] on div "[PERSON_NAME] SD lock do_not_disturb_alt" at bounding box center [329, 316] width 184 height 39
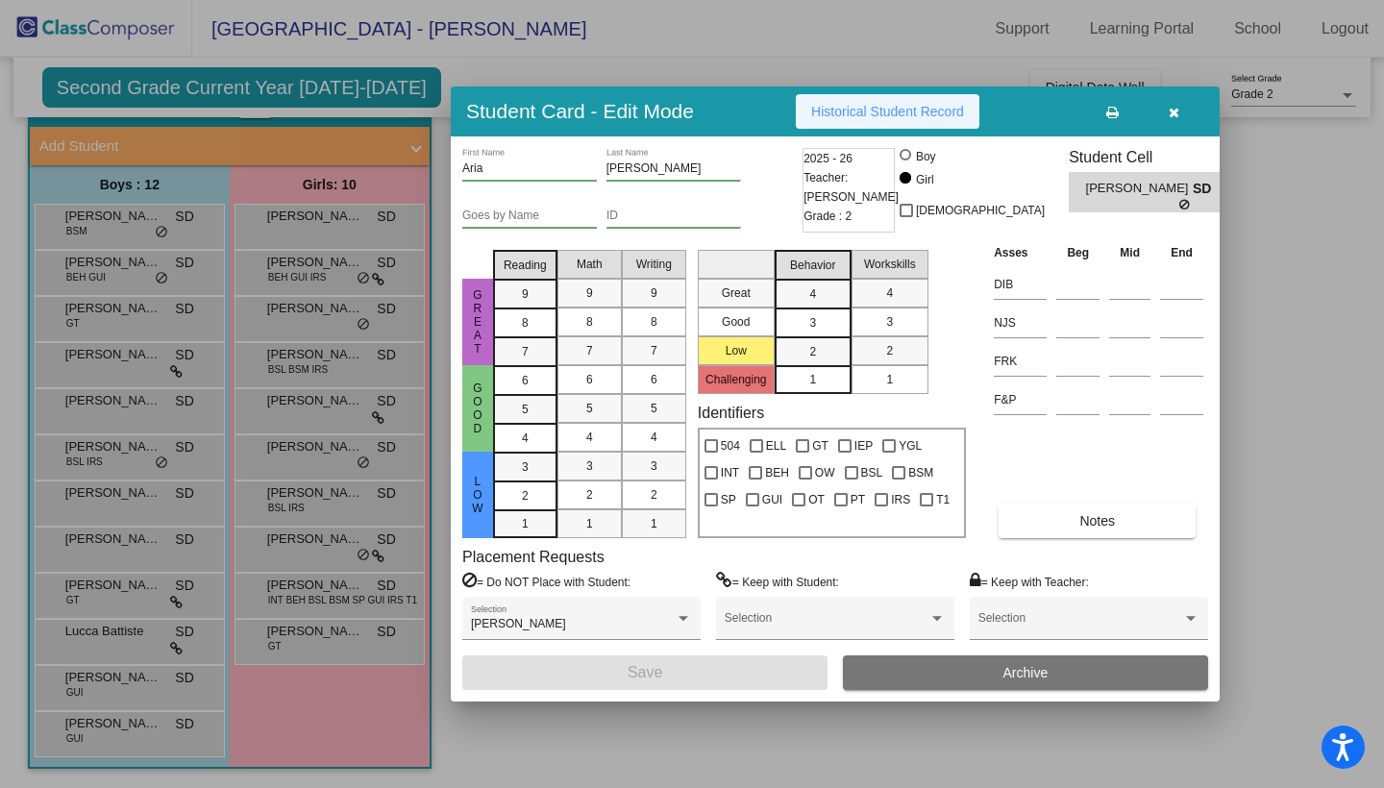
click at [876, 111] on span "Historical Student Record" at bounding box center [887, 111] width 153 height 15
click at [1169, 109] on icon "button" at bounding box center [1174, 112] width 11 height 13
